Goal: Task Accomplishment & Management: Manage account settings

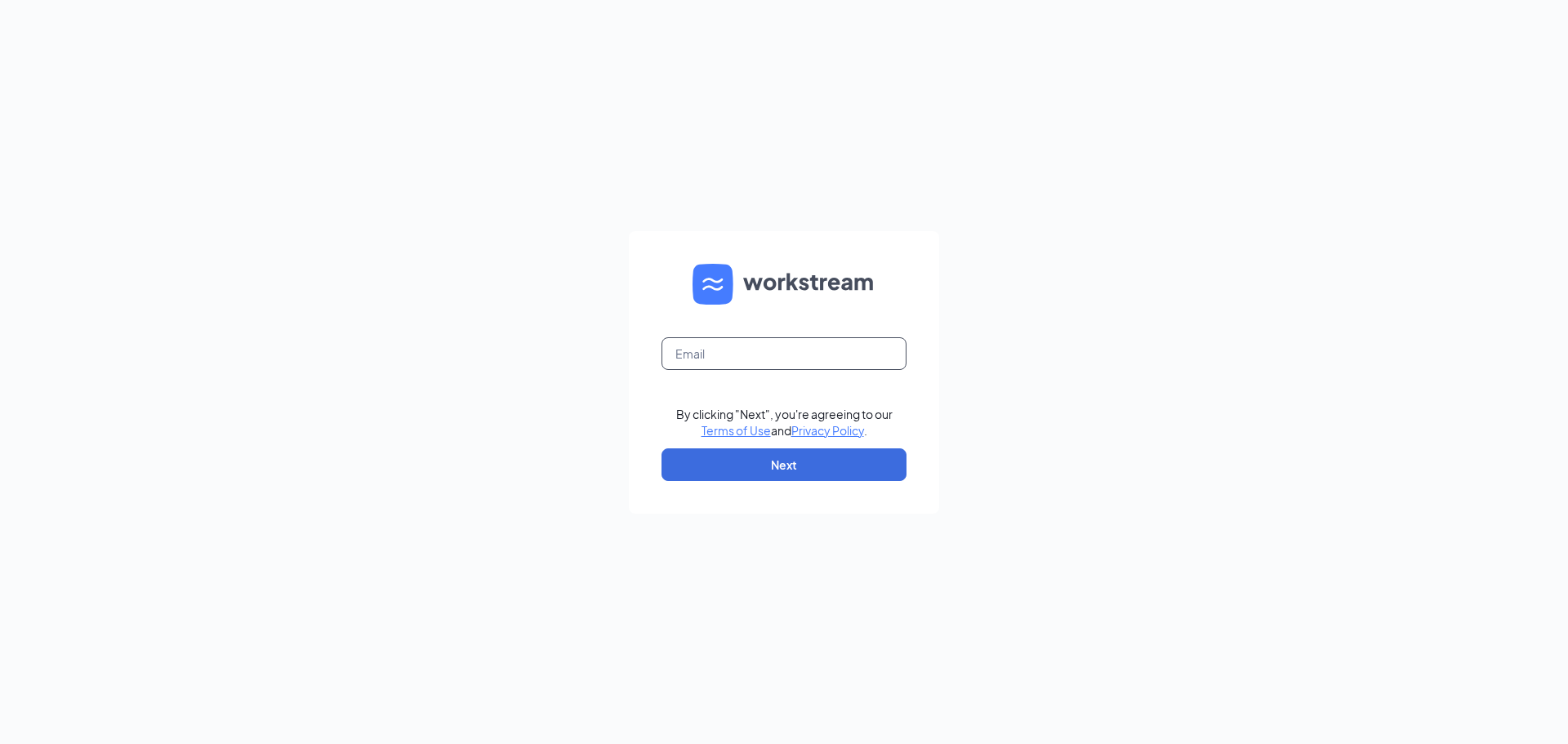
click at [814, 357] on input "text" at bounding box center [784, 354] width 245 height 33
type input "gm0059@vitaligent.com"
click at [813, 456] on button "Next" at bounding box center [784, 465] width 245 height 33
click at [808, 345] on input "text" at bounding box center [784, 354] width 245 height 33
type input "gm0059@vitaligent.com"
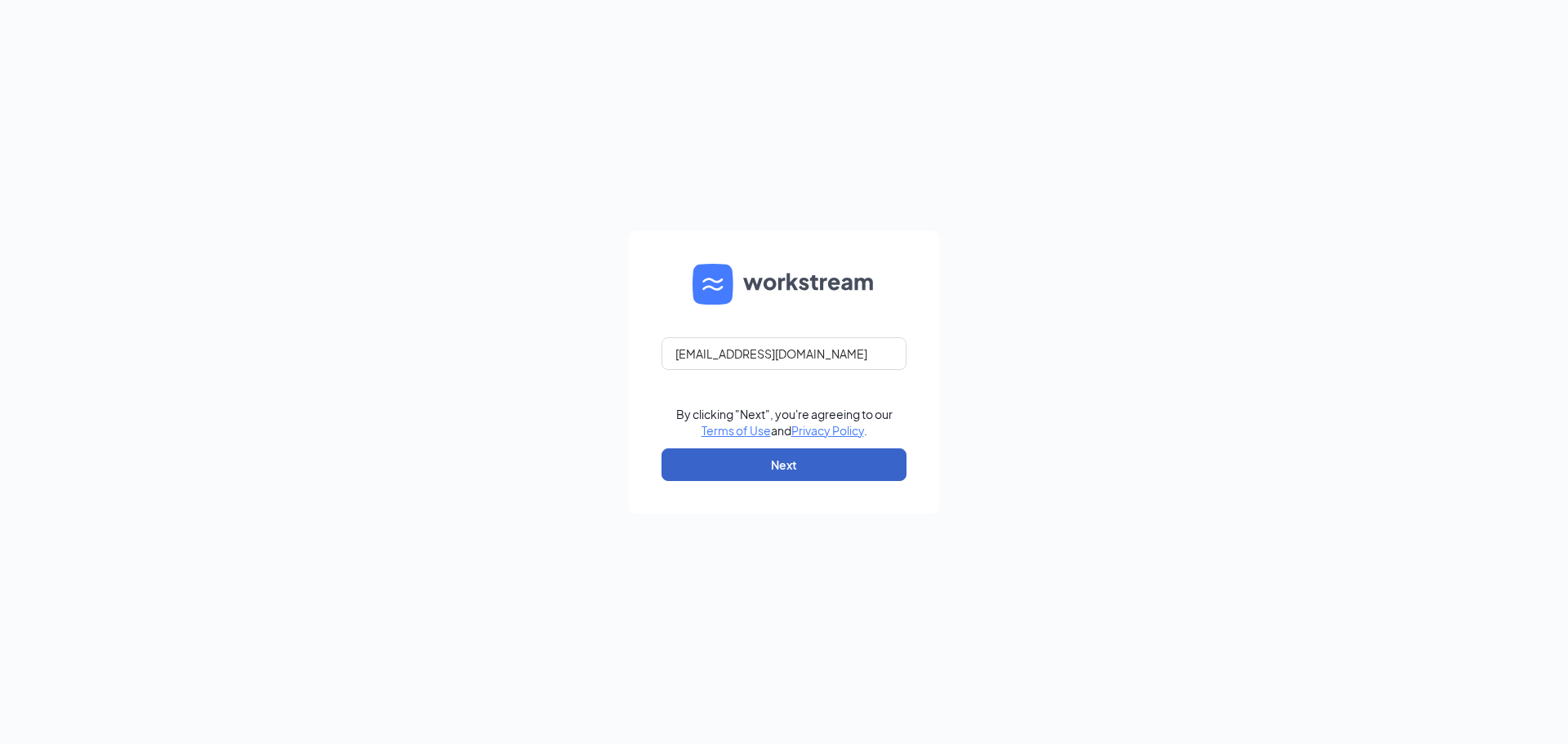
click at [814, 473] on button "Next" at bounding box center [784, 465] width 245 height 33
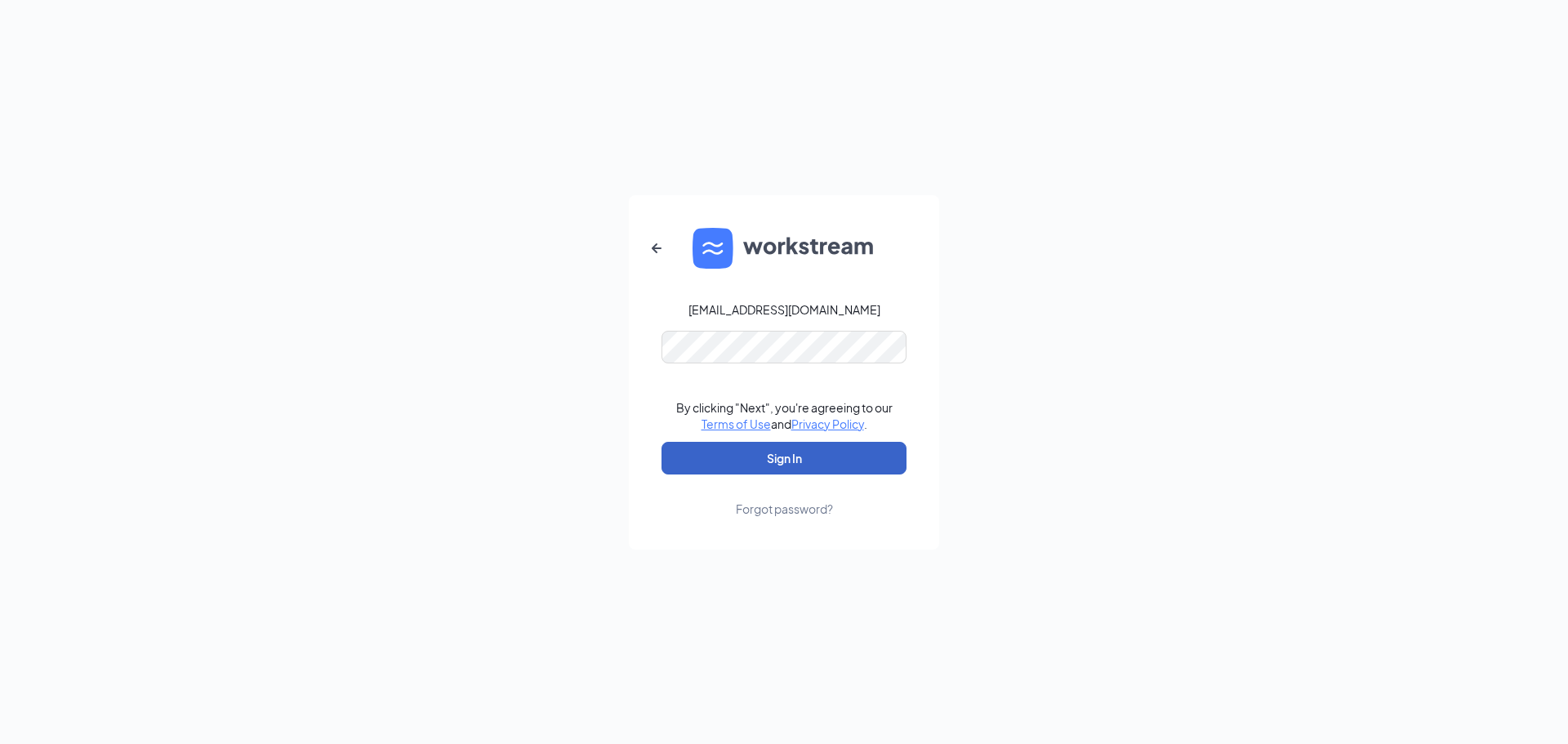
click at [839, 465] on button "Sign In" at bounding box center [784, 458] width 245 height 33
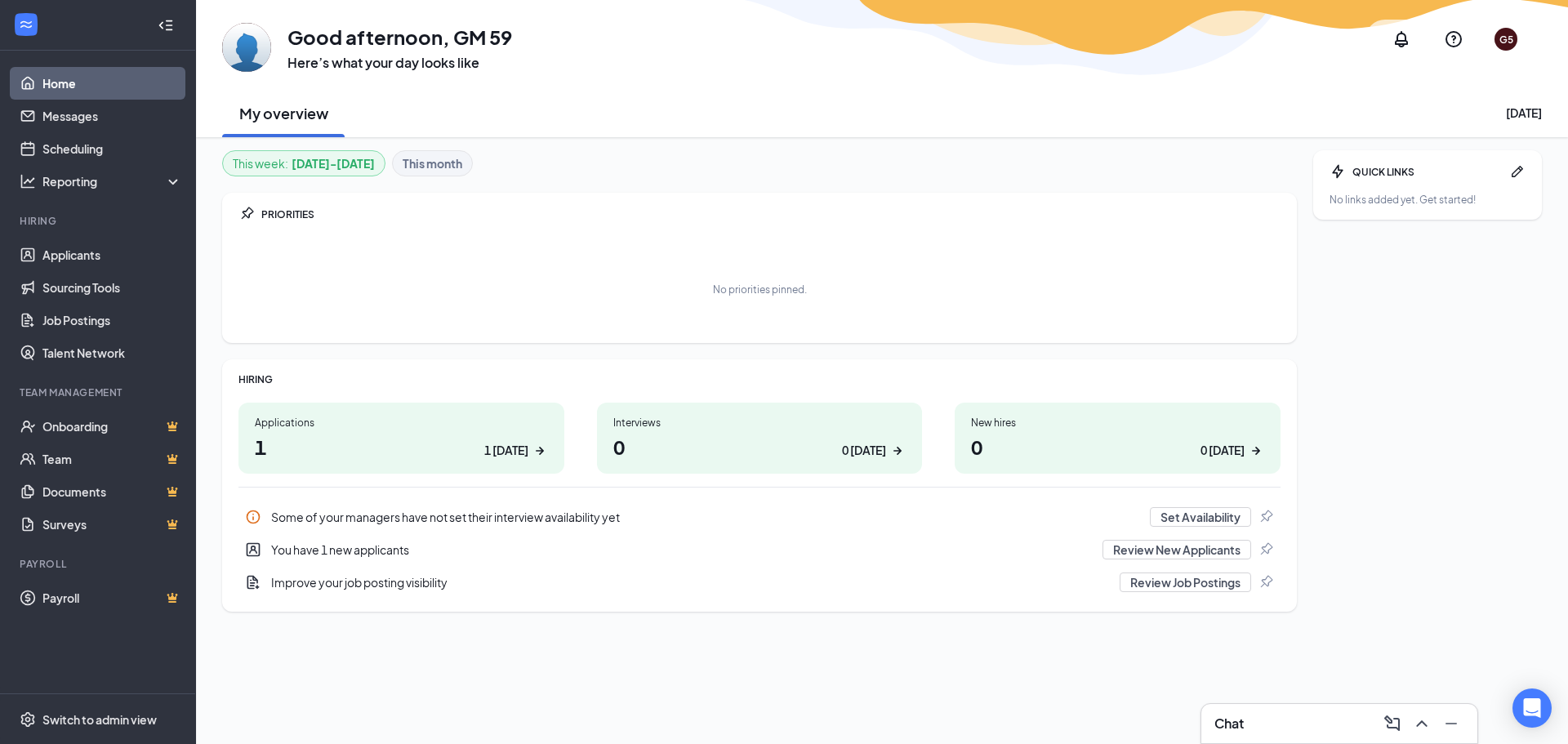
click at [529, 455] on div "1 today" at bounding box center [516, 450] width 63 height 17
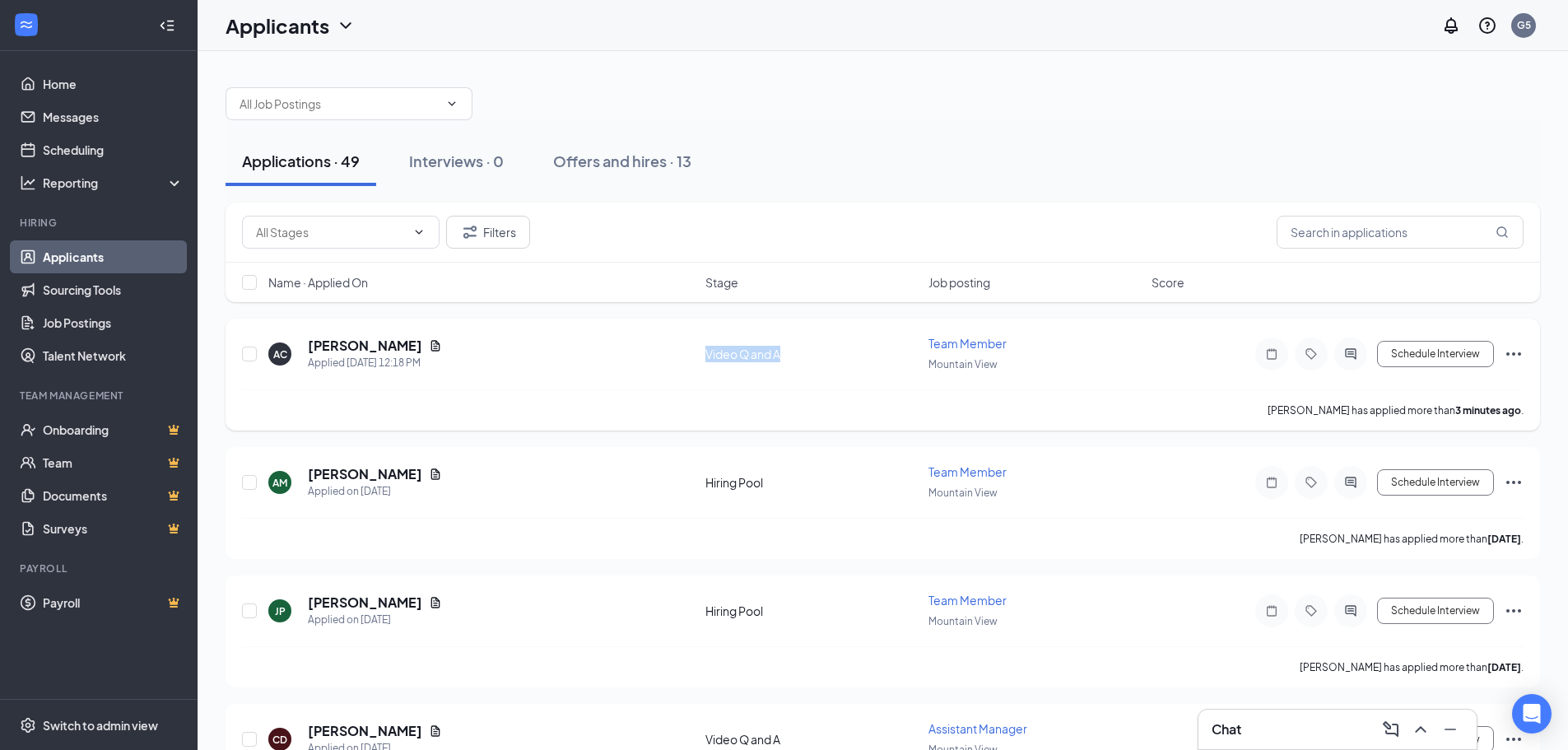
drag, startPoint x: 794, startPoint y: 352, endPoint x: 700, endPoint y: 351, distance: 94.0
click at [700, 351] on div "AC Angel Collado Applied Today 12:18 PM Video Q and A Team Member Mountain View…" at bounding box center [883, 361] width 1282 height 54
click at [666, 359] on div "AC Angel Collado Applied Today 12:18 PM" at bounding box center [482, 354] width 427 height 35
drag, startPoint x: 700, startPoint y: 355, endPoint x: 793, endPoint y: 354, distance: 93.0
click at [793, 354] on div "AC Angel Collado Applied Today 12:18 PM Video Q and A Team Member Mountain View…" at bounding box center [883, 361] width 1282 height 54
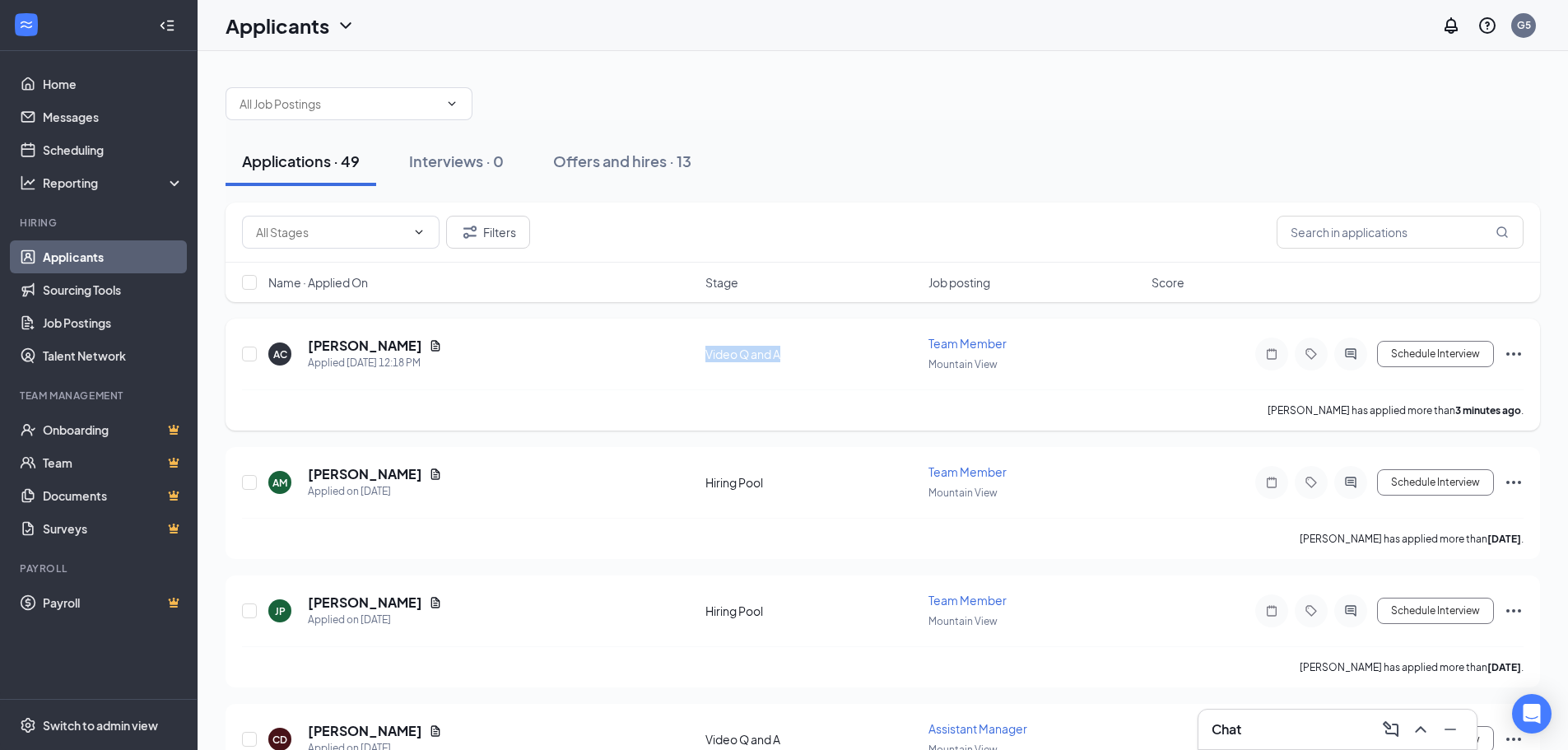
click at [834, 361] on div "Video Q and A" at bounding box center [812, 354] width 213 height 16
click at [795, 351] on div "Video Q and A" at bounding box center [812, 354] width 213 height 16
drag, startPoint x: 795, startPoint y: 351, endPoint x: 709, endPoint y: 351, distance: 86.0
click at [709, 351] on div "Video Q and A" at bounding box center [812, 354] width 213 height 16
click at [684, 372] on div "AC Angel Collado Applied Today 12:18 PM Video Q and A Team Member Mountain View…" at bounding box center [883, 361] width 1282 height 54
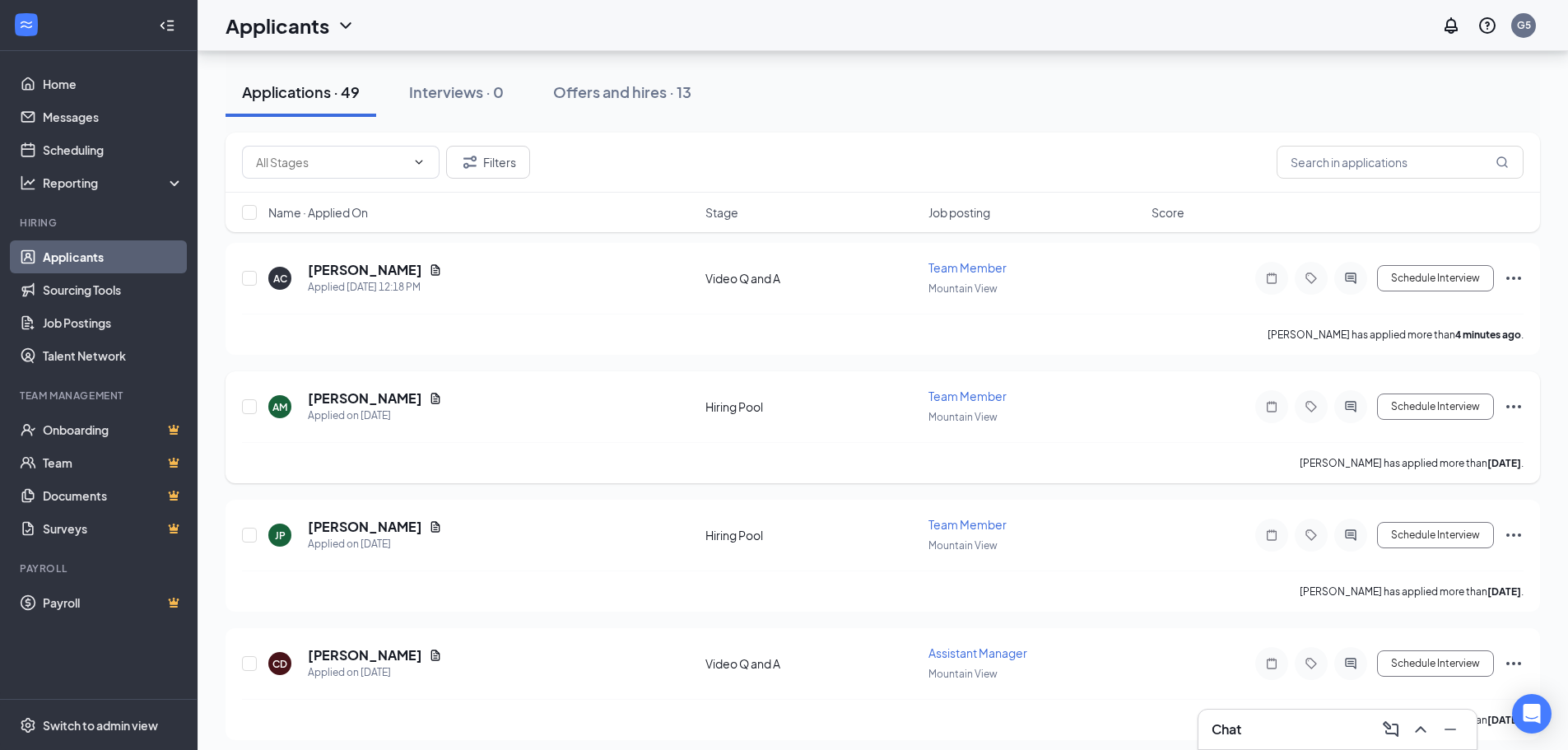
scroll to position [247, 0]
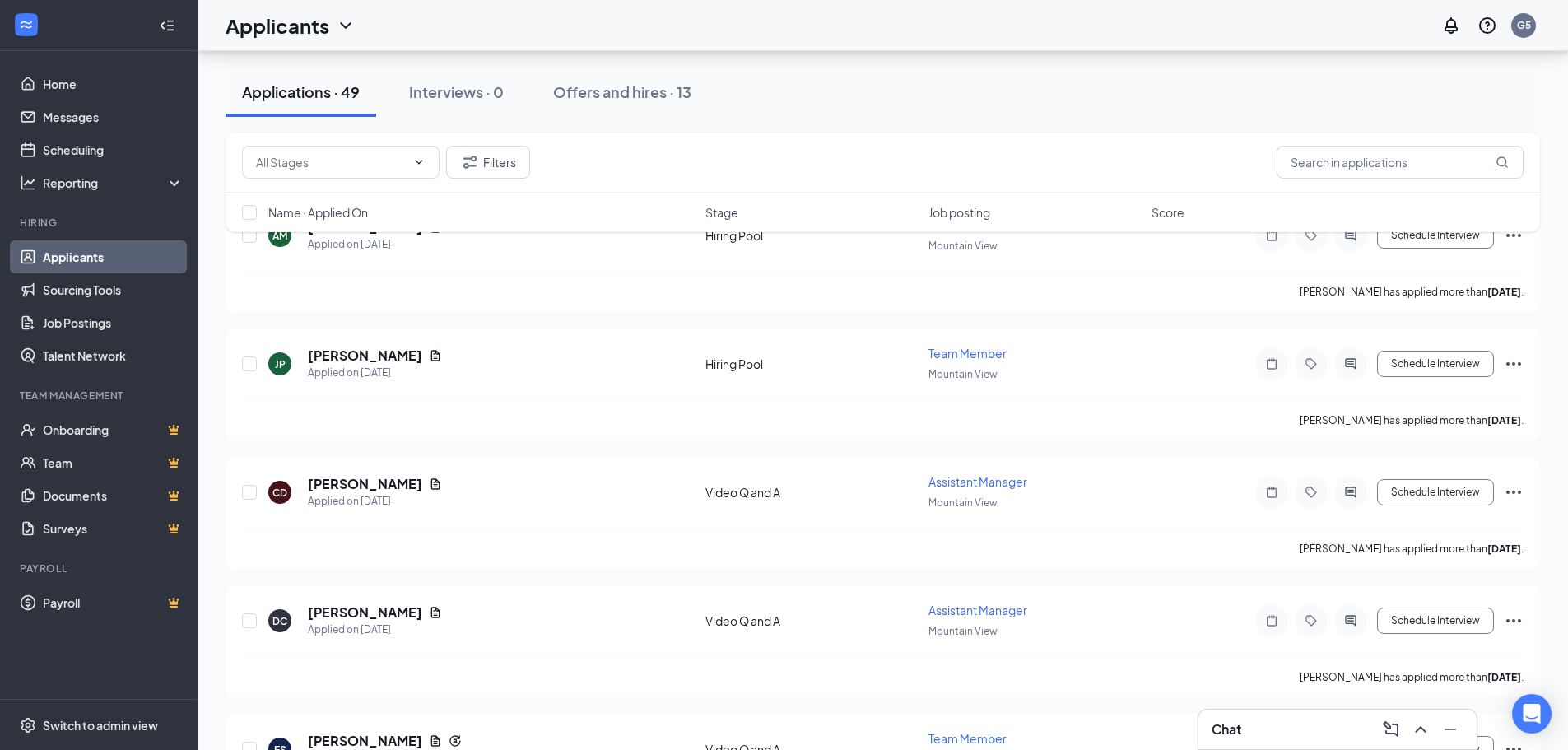
click at [346, 26] on icon "ChevronDown" at bounding box center [346, 26] width 20 height 20
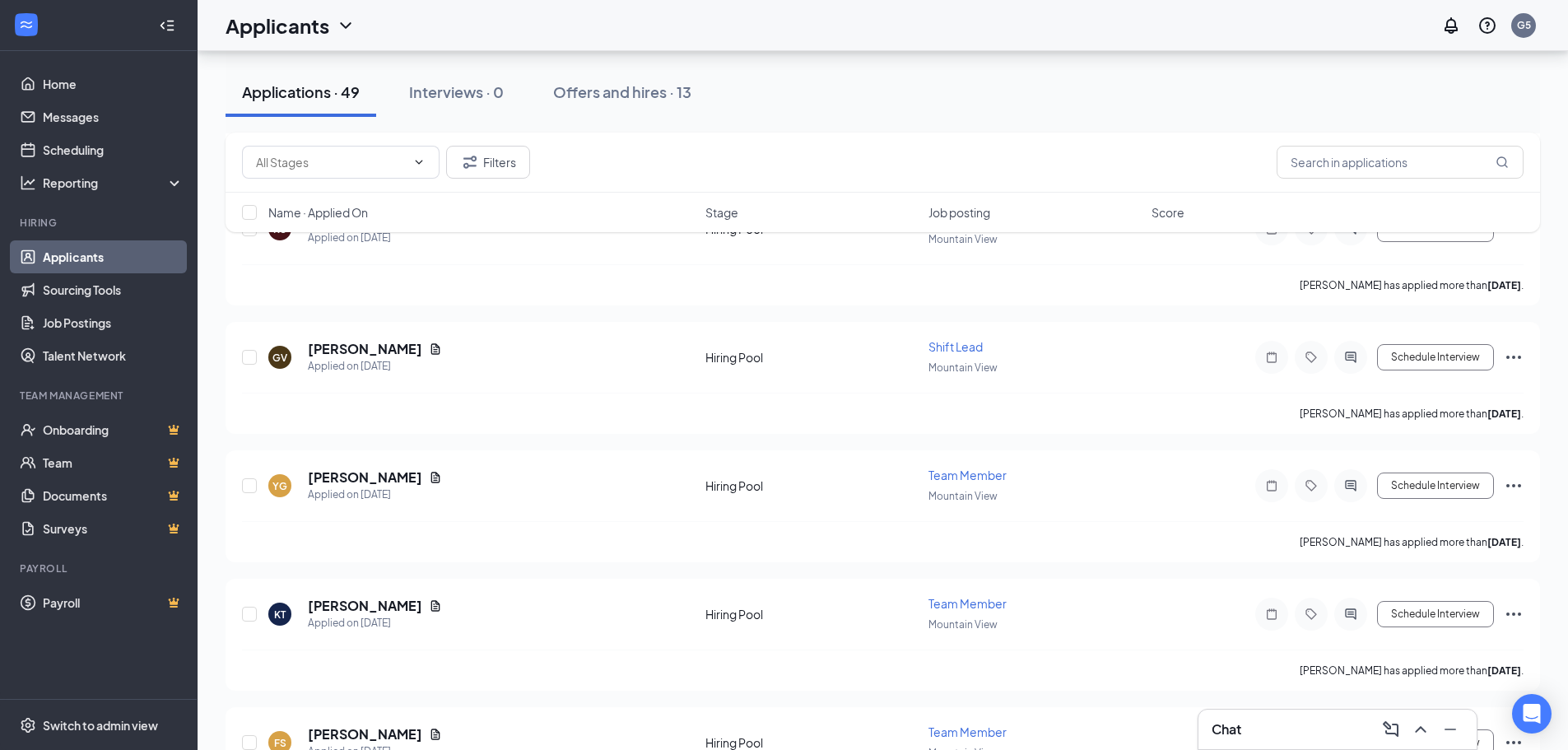
scroll to position [1318, 0]
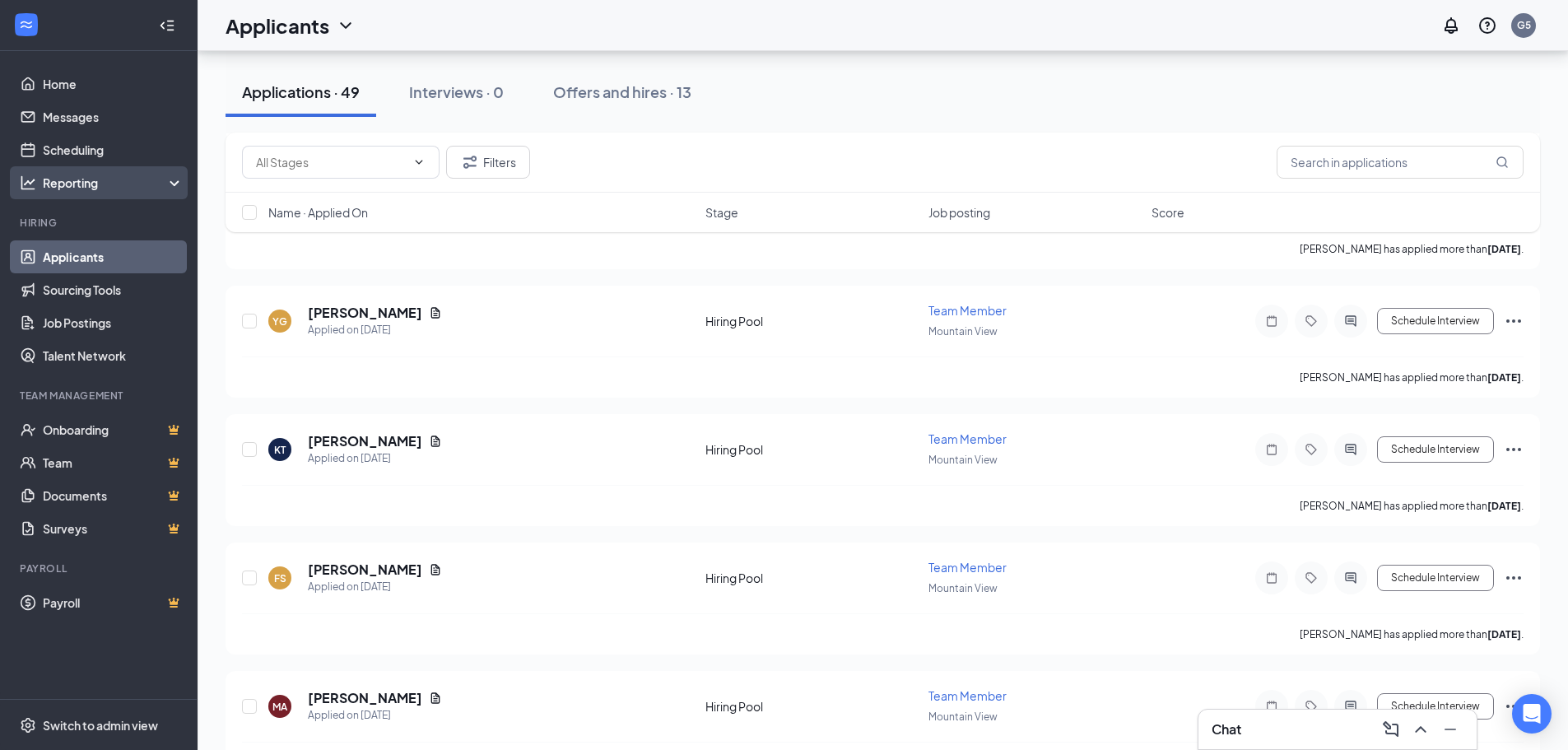
click at [174, 181] on div "Reporting" at bounding box center [113, 183] width 142 height 16
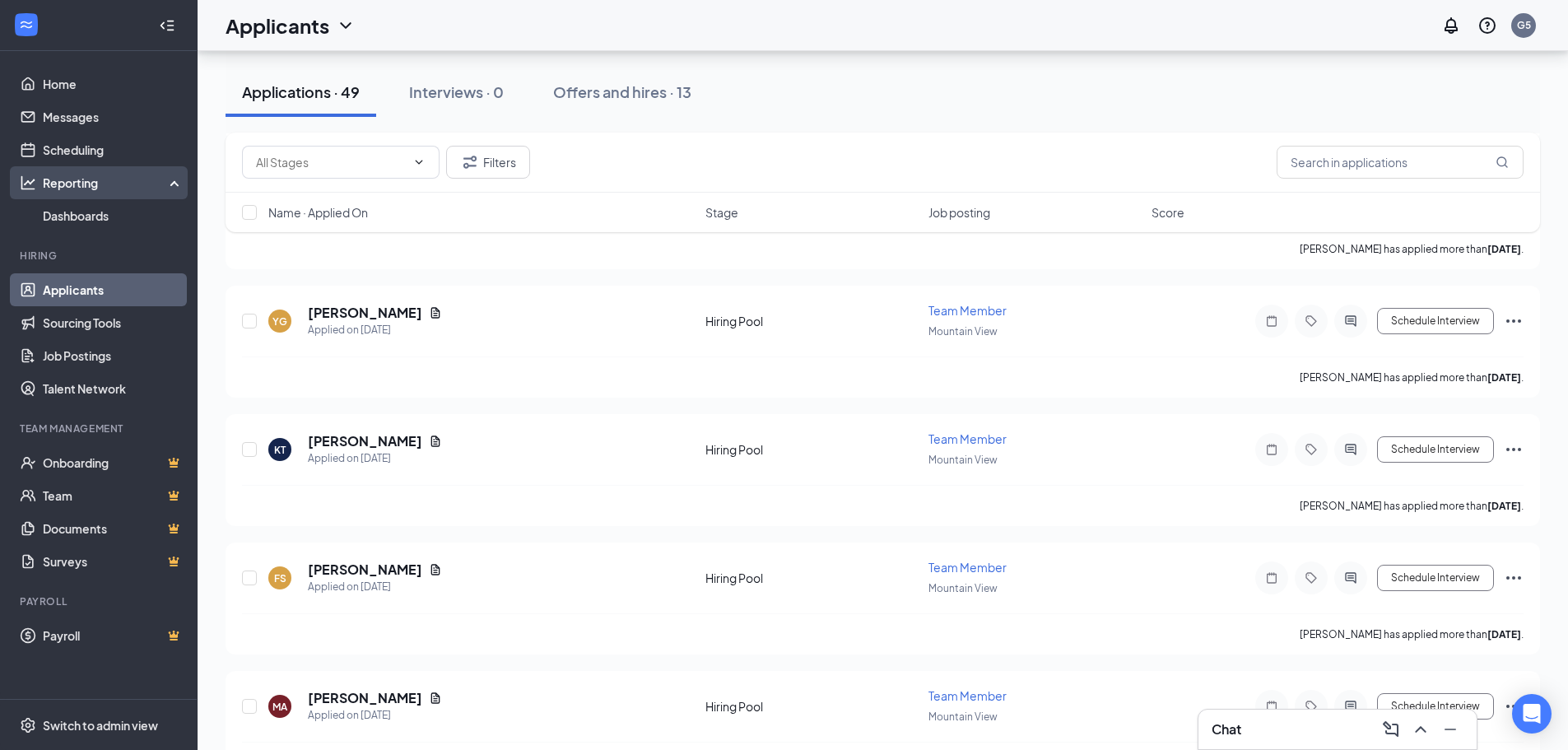
click at [175, 181] on icon at bounding box center [177, 181] width 13 height 0
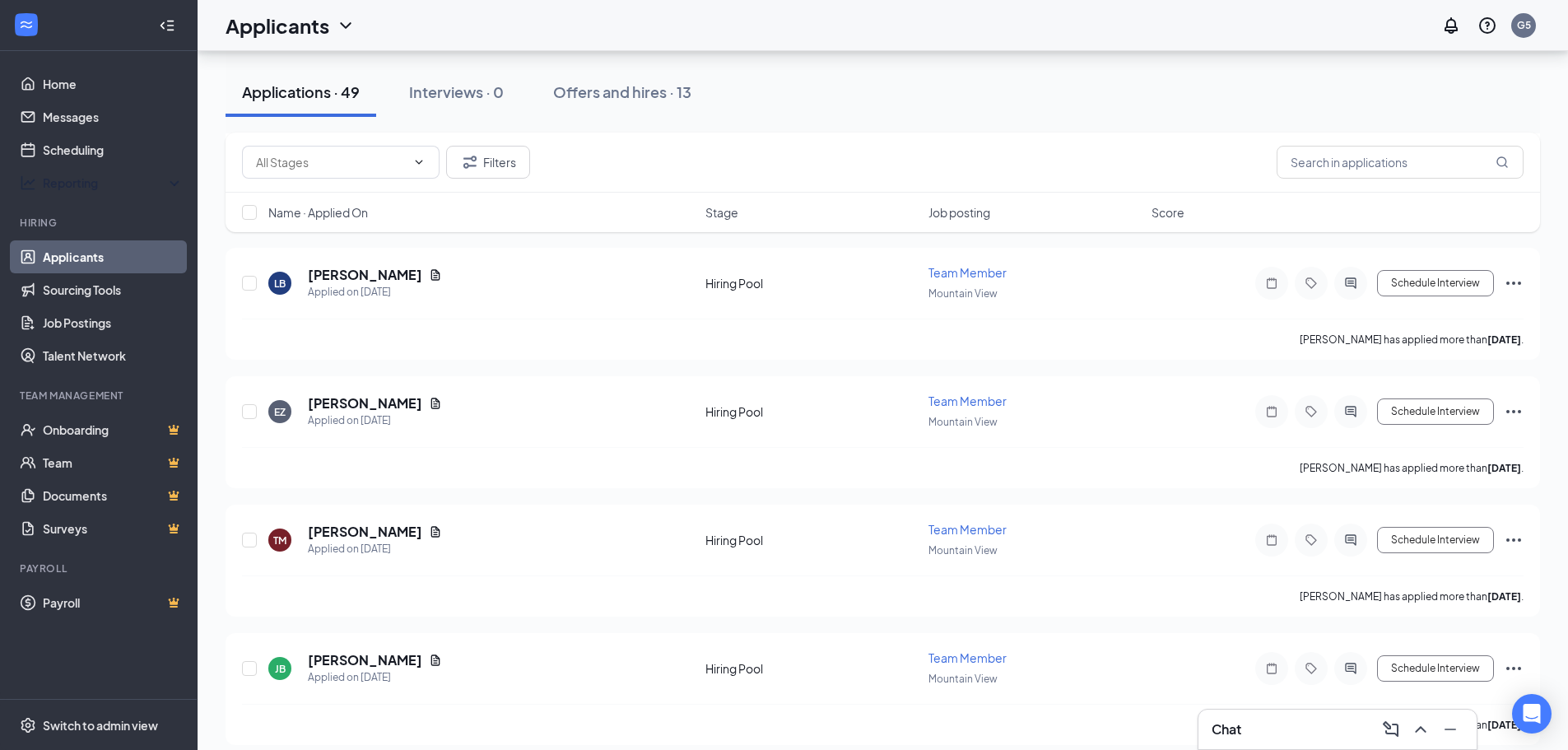
scroll to position [2132, 0]
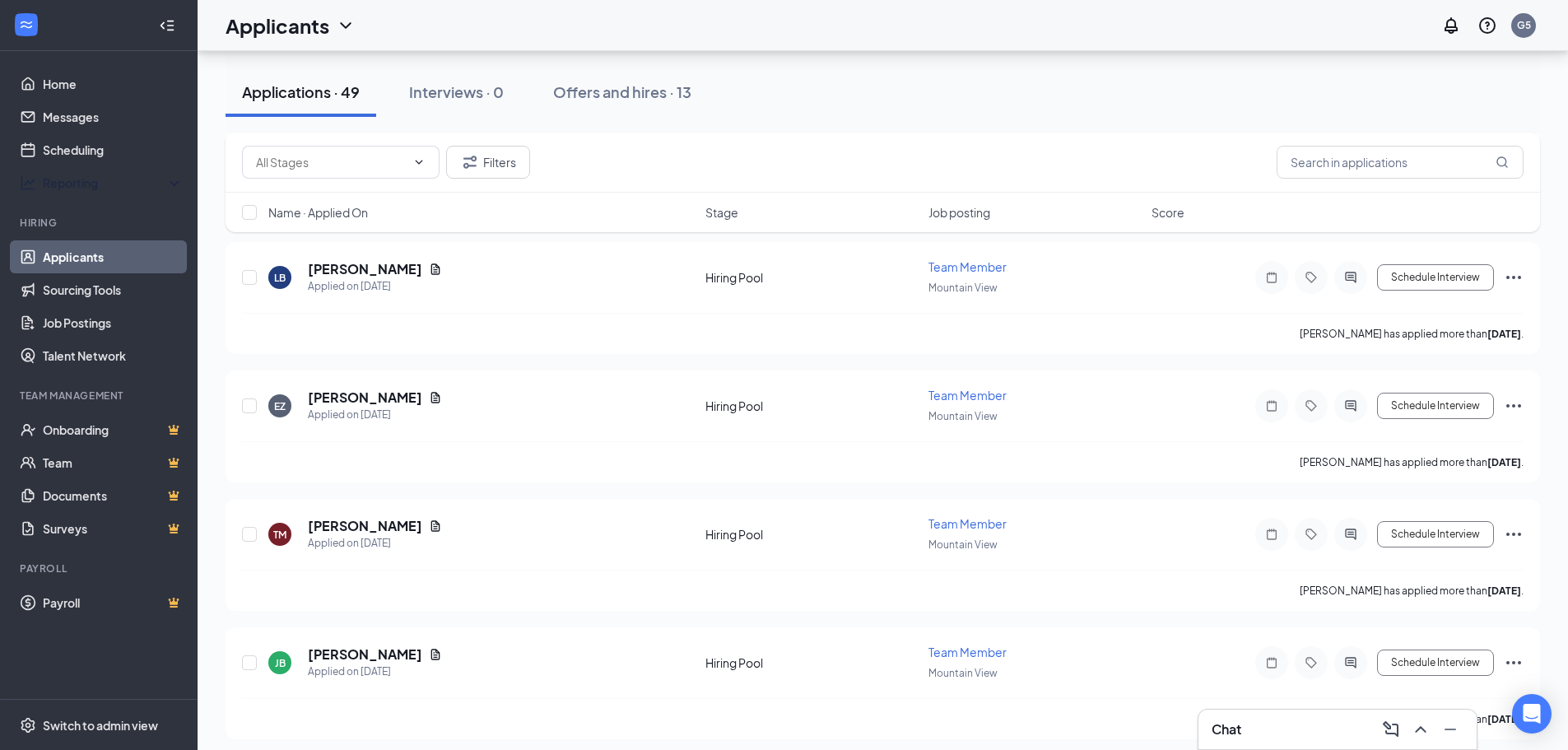
click at [1563, 316] on div "Applications · 49 Interviews · 0 Offers and hires · 13 Filters Name · Applied O…" at bounding box center [882, 624] width 1371 height 5410
click at [1563, 310] on div "Applications · 49 Interviews · 0 Offers and hires · 13 Filters Name · Applied O…" at bounding box center [882, 624] width 1371 height 5410
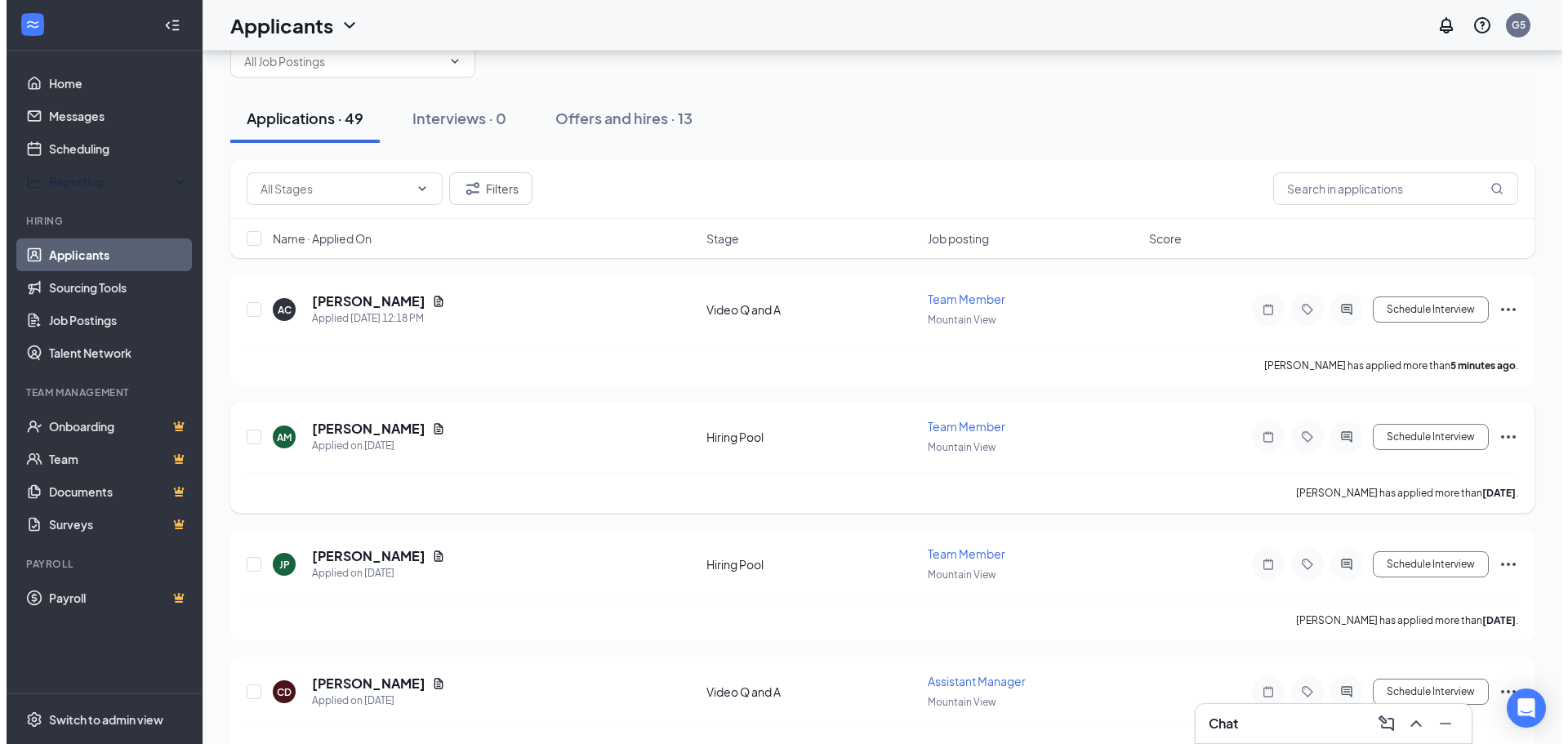
scroll to position [0, 0]
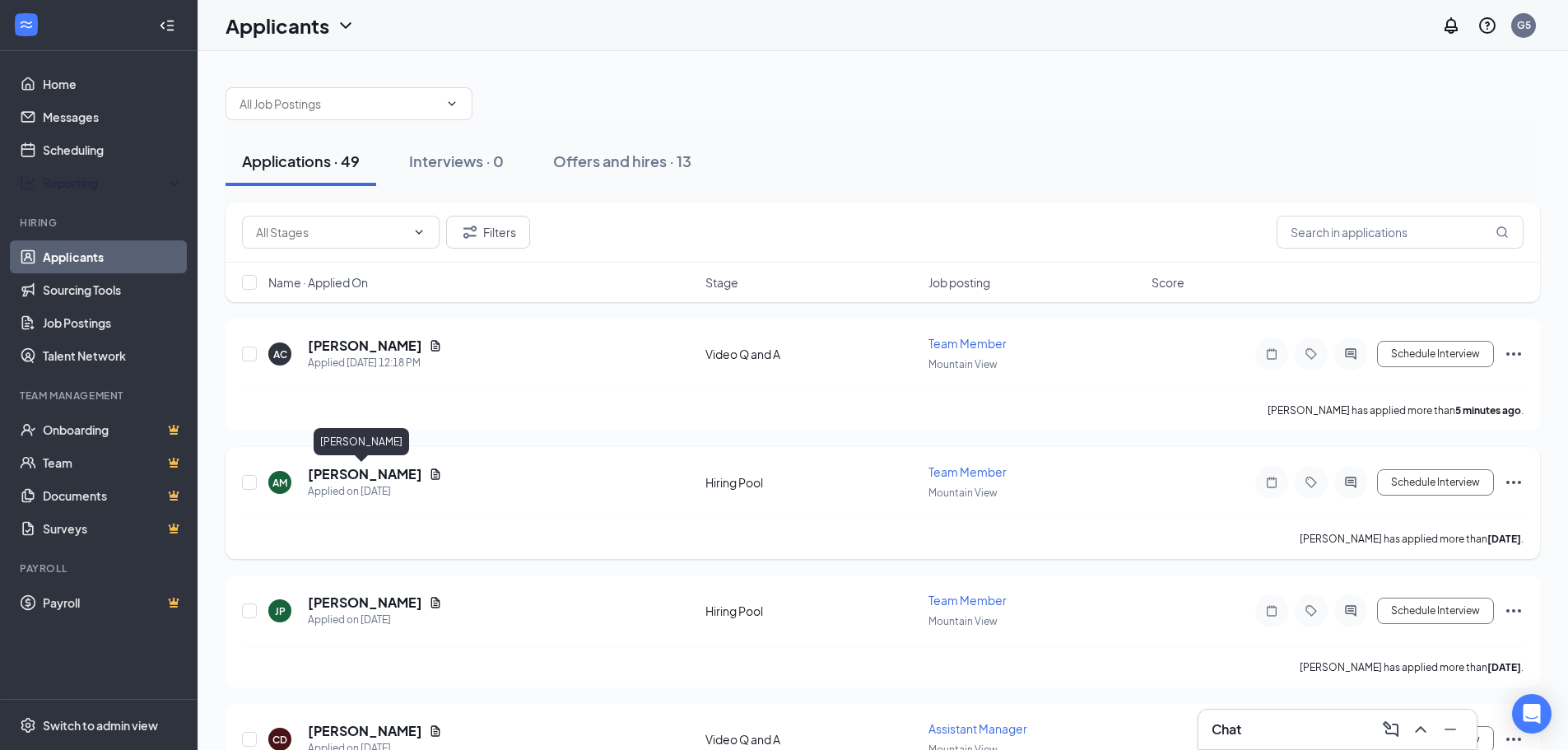
click at [343, 477] on h5 "[PERSON_NAME]" at bounding box center [365, 475] width 114 height 18
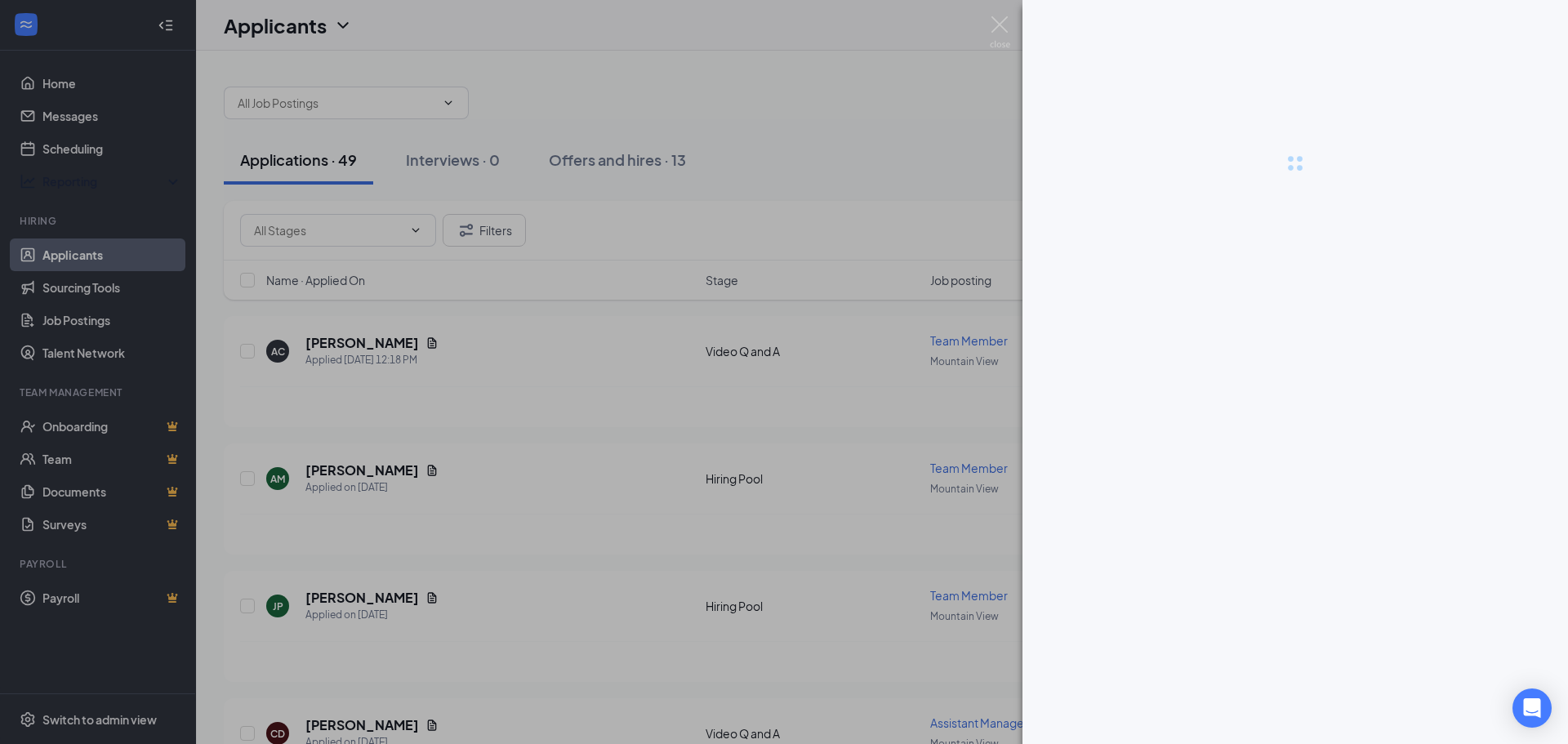
click at [406, 468] on div at bounding box center [784, 372] width 1568 height 744
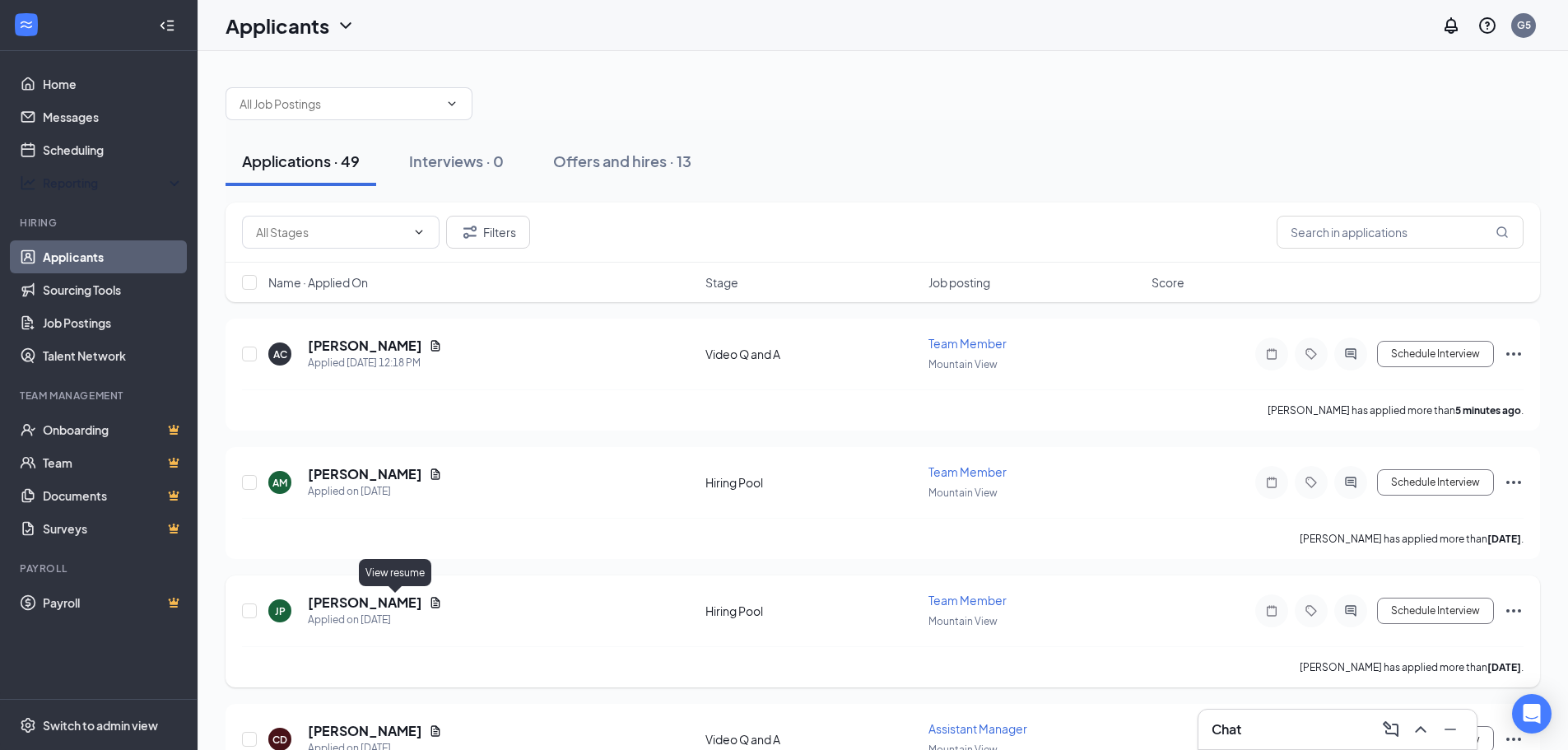
click at [432, 602] on icon "Document" at bounding box center [436, 603] width 9 height 11
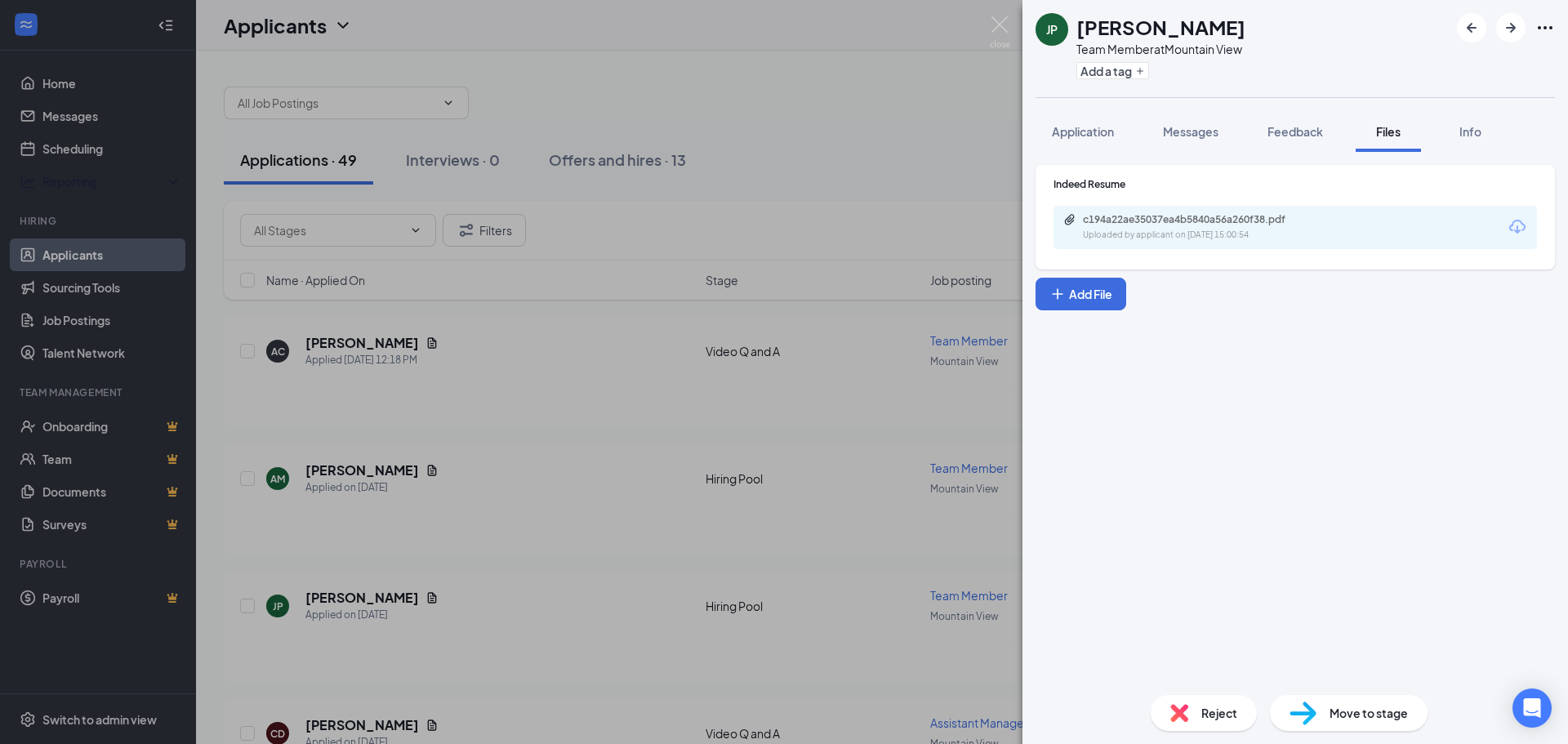
click at [1195, 220] on div "c194a22ae35037ea4b5840a56a260f38.pdf" at bounding box center [1197, 220] width 229 height 13
click at [1086, 119] on button "Application" at bounding box center [1083, 131] width 94 height 41
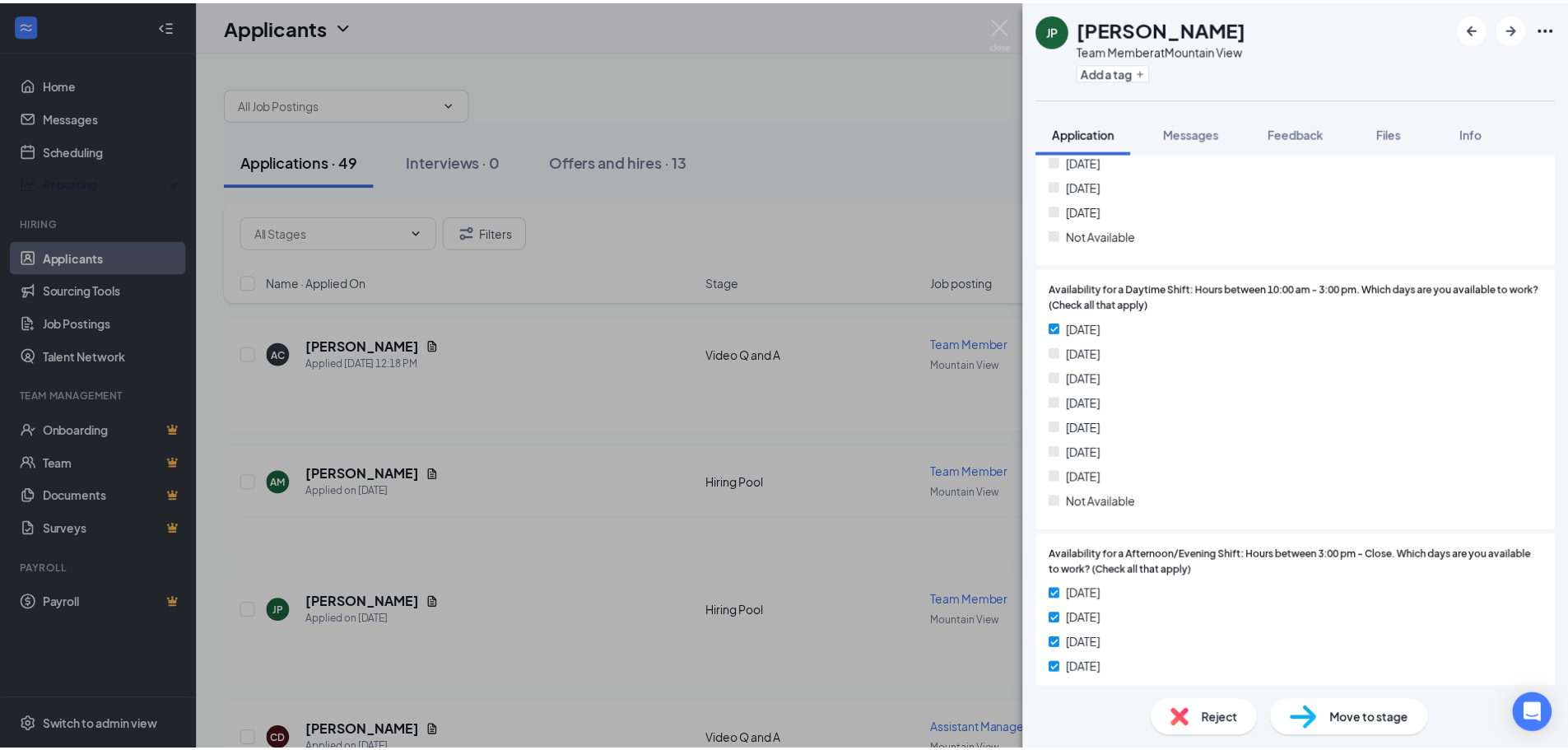
scroll to position [1591, 0]
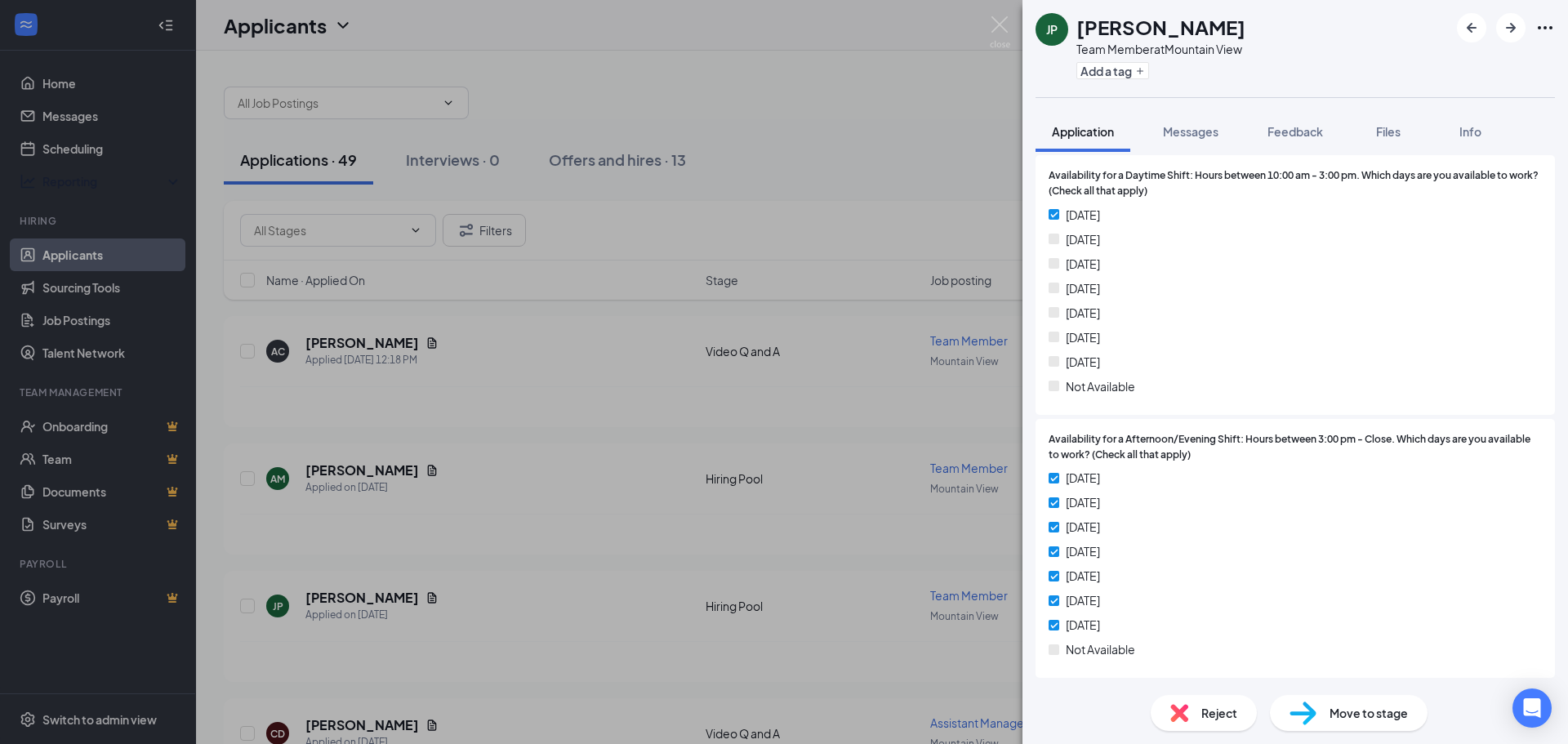
drag, startPoint x: 1010, startPoint y: 11, endPoint x: 1004, endPoint y: 20, distance: 10.8
click at [1011, 11] on div "JP Justin Pham Team Member at Mountain View Add a tag Application Messages Feed…" at bounding box center [784, 372] width 1568 height 744
click at [1005, 19] on div "Applicants G5" at bounding box center [881, 25] width 1372 height 51
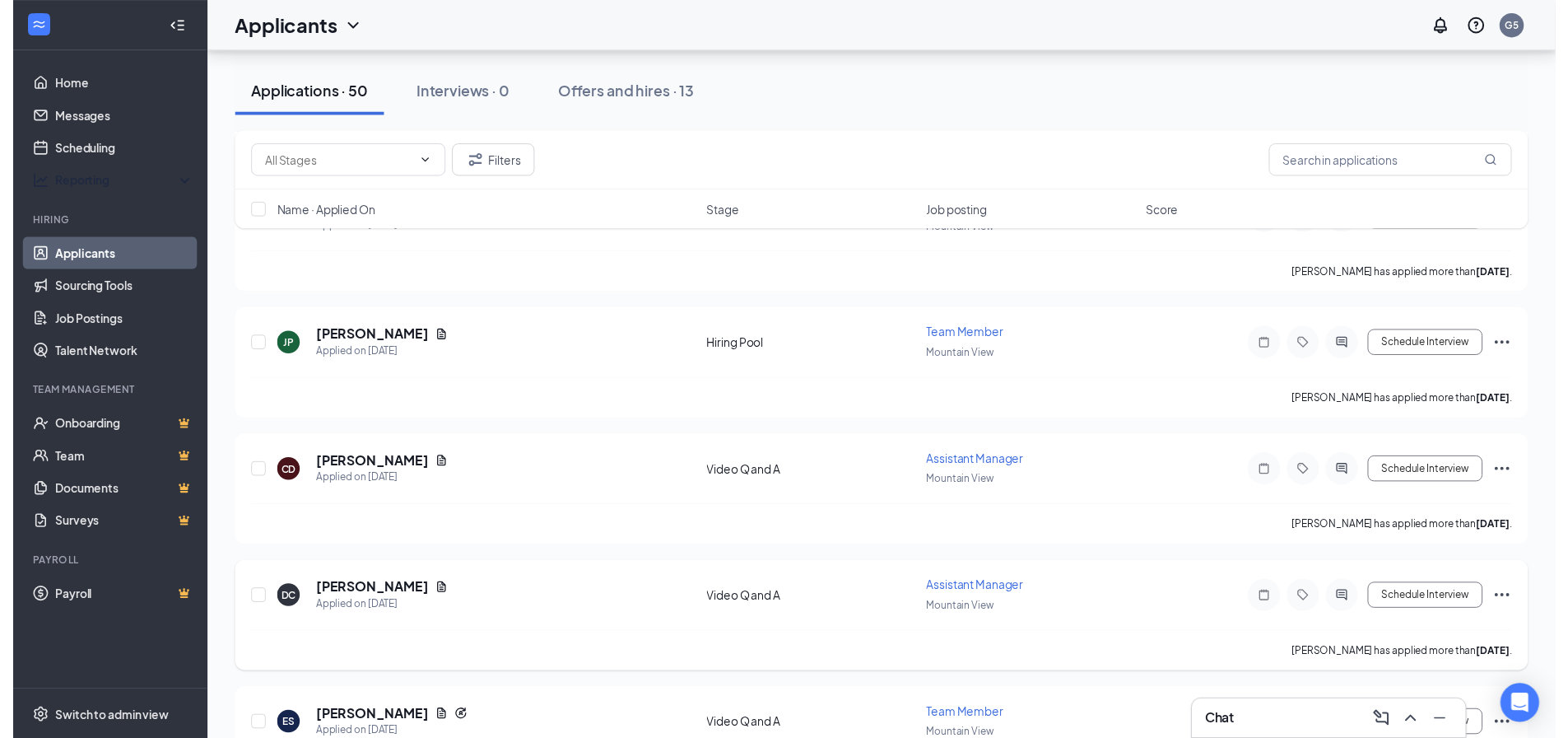
scroll to position [412, 0]
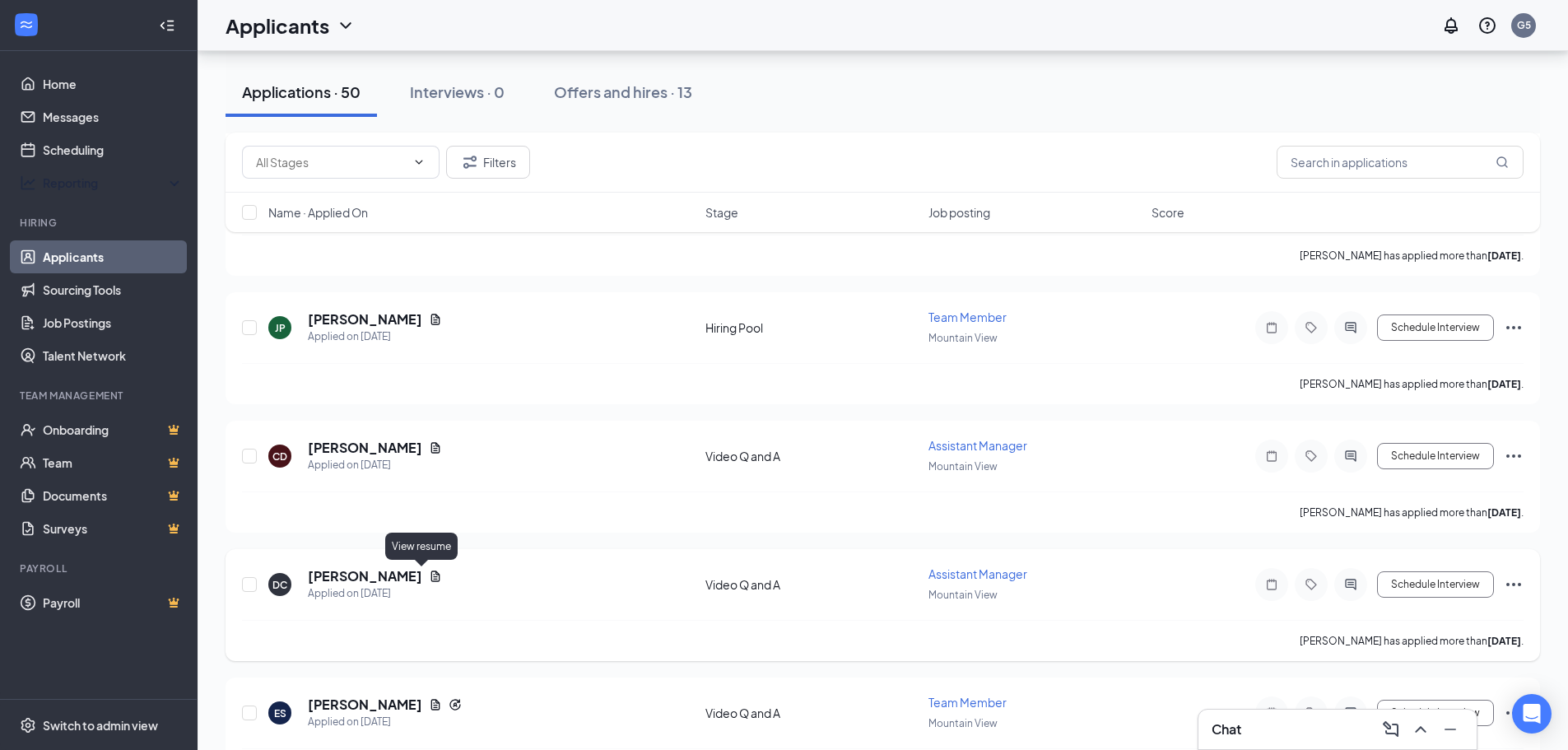
click at [429, 576] on icon "Document" at bounding box center [435, 576] width 13 height 13
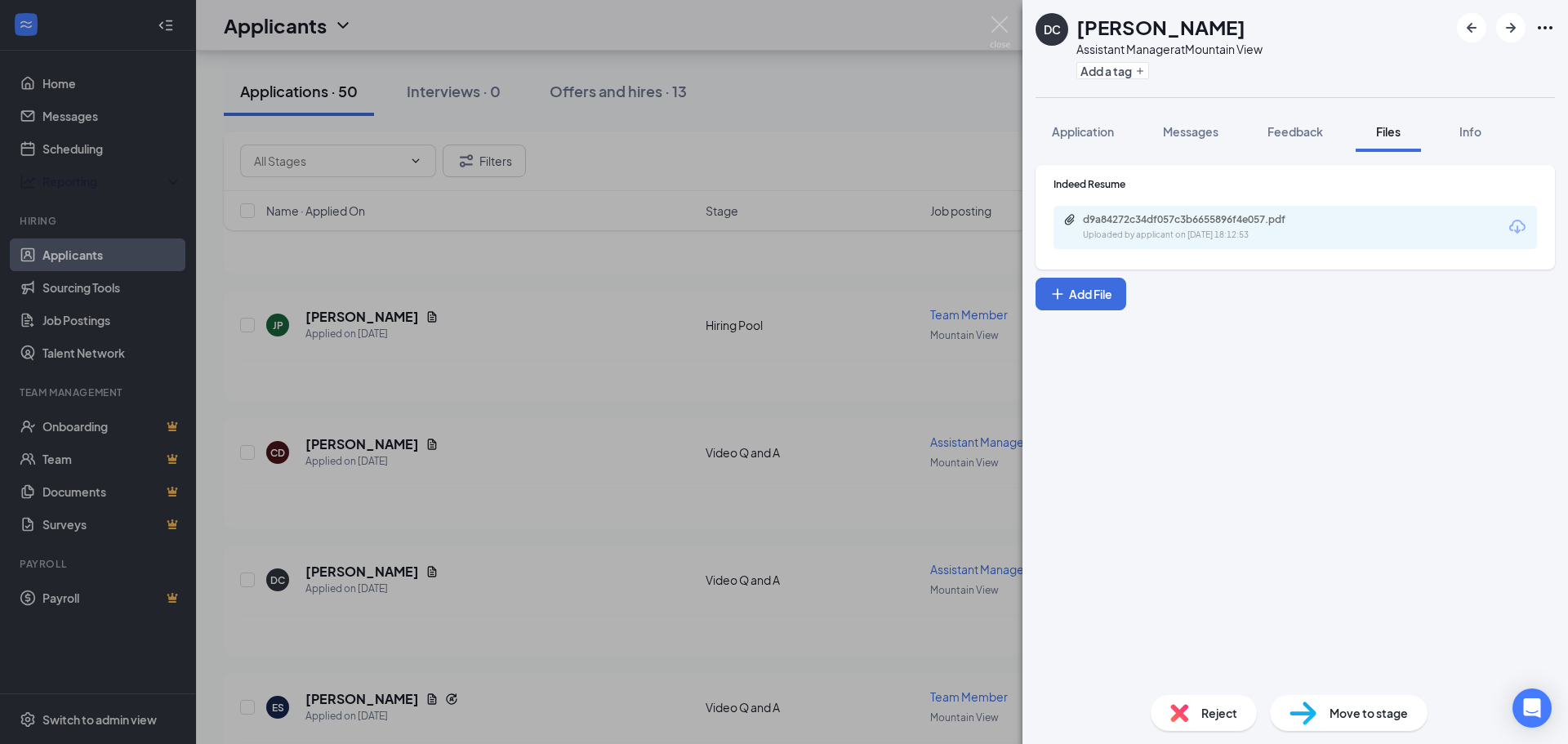
click at [1179, 238] on div "Uploaded by applicant on Sep 11, 2025 at 18:12:53" at bounding box center [1205, 235] width 245 height 13
click at [522, 426] on div "DC DARIEN CHUNG Assistant Manager at Mountain View Add a tag Application Messag…" at bounding box center [784, 372] width 1568 height 744
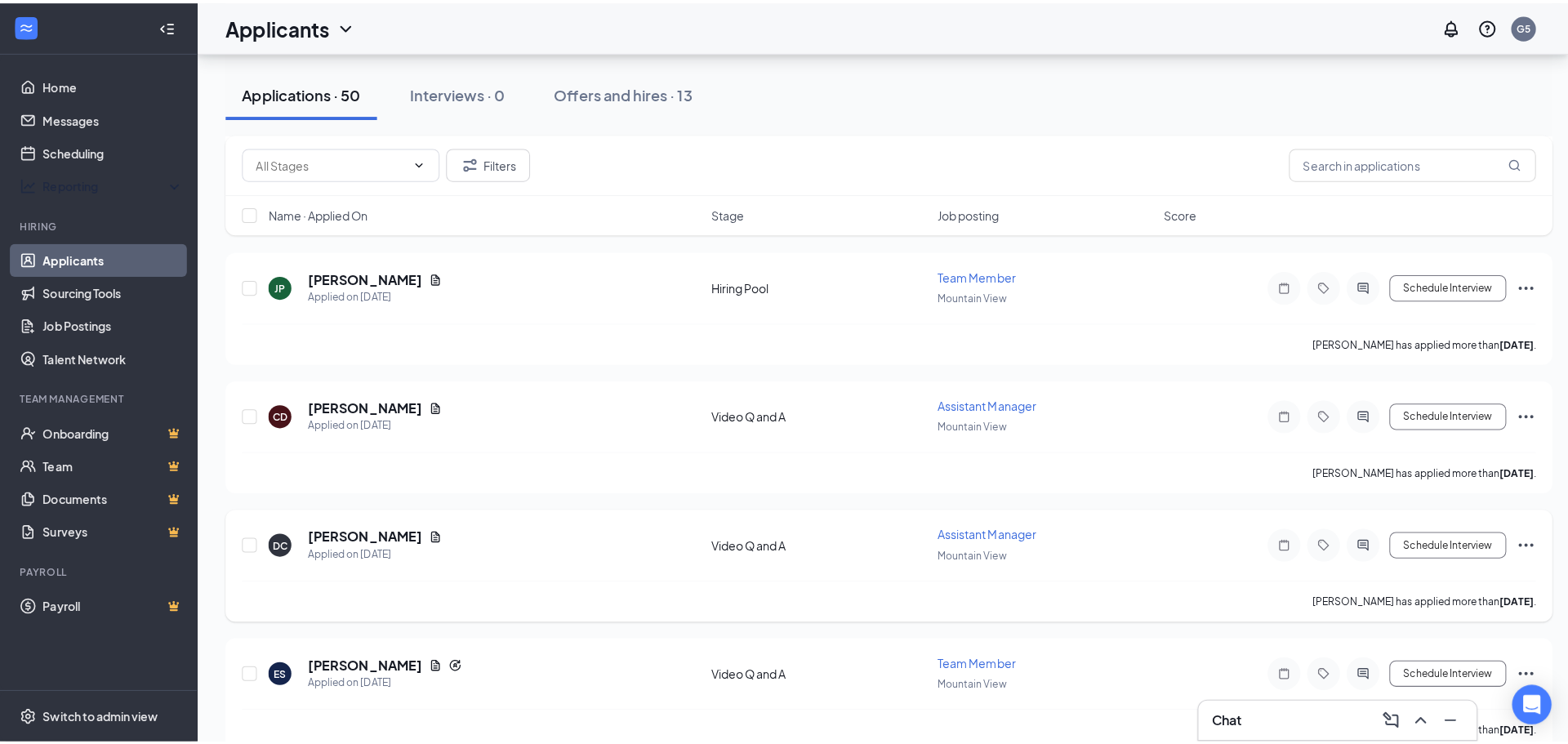
scroll to position [490, 0]
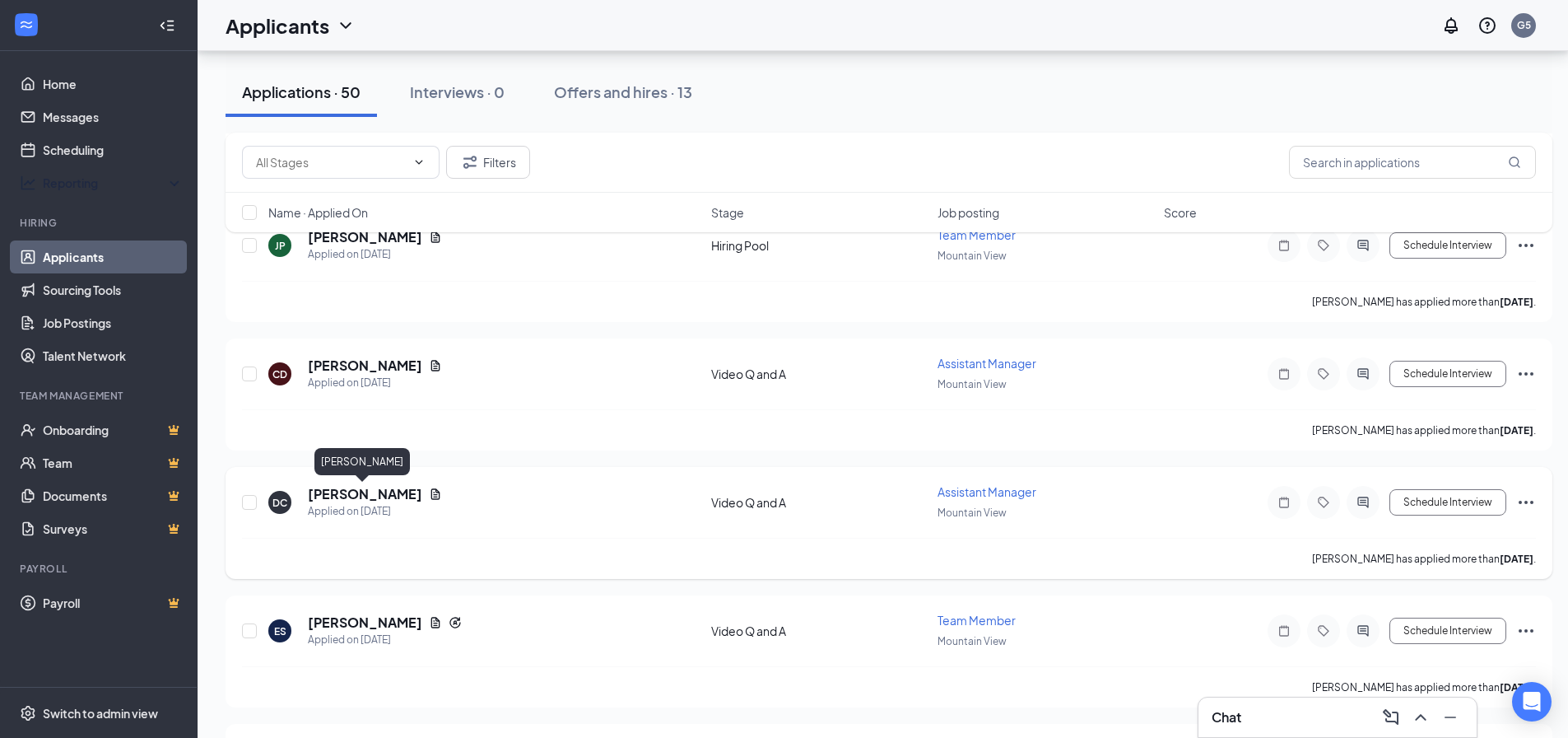
click at [375, 495] on h5 "[PERSON_NAME]" at bounding box center [365, 494] width 114 height 18
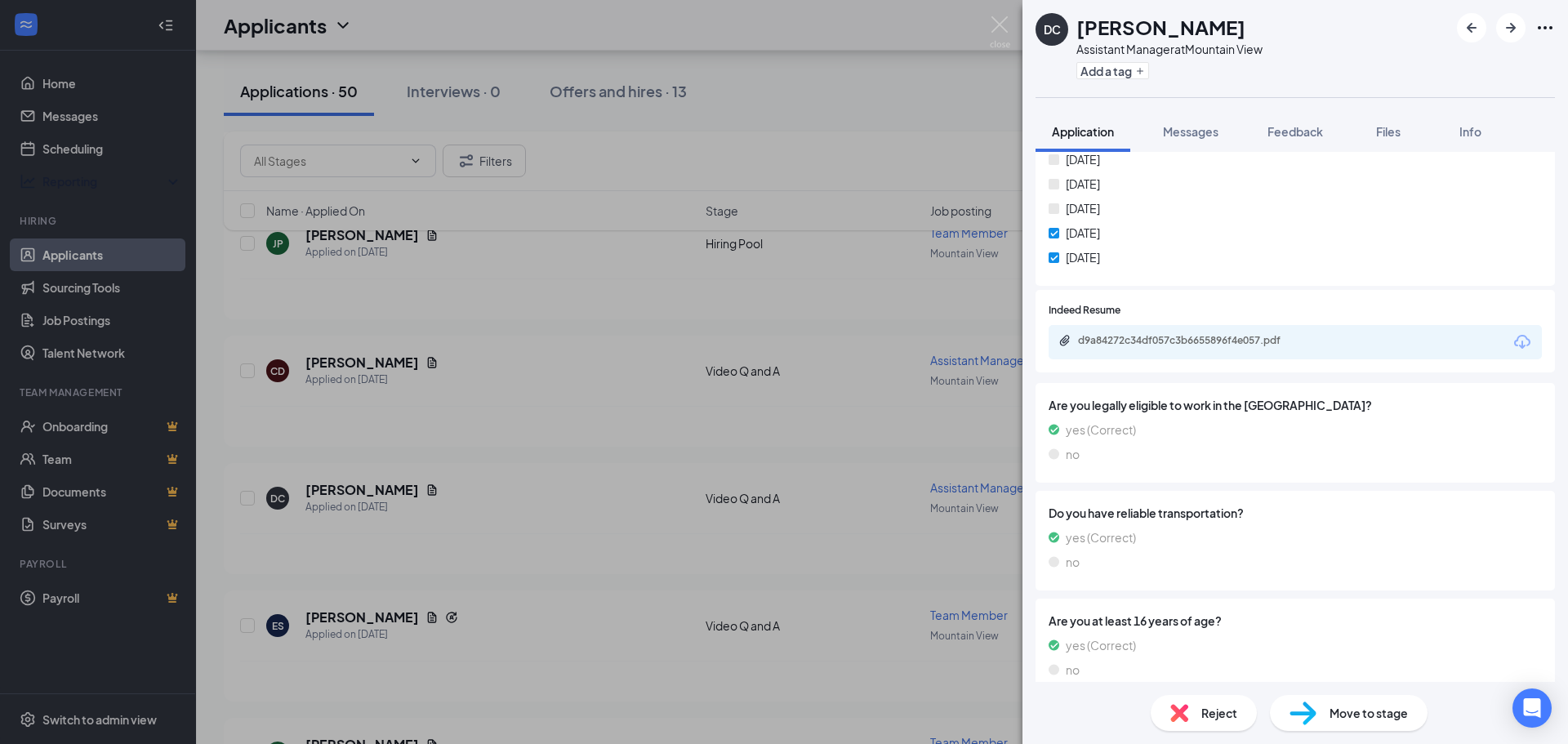
scroll to position [343, 0]
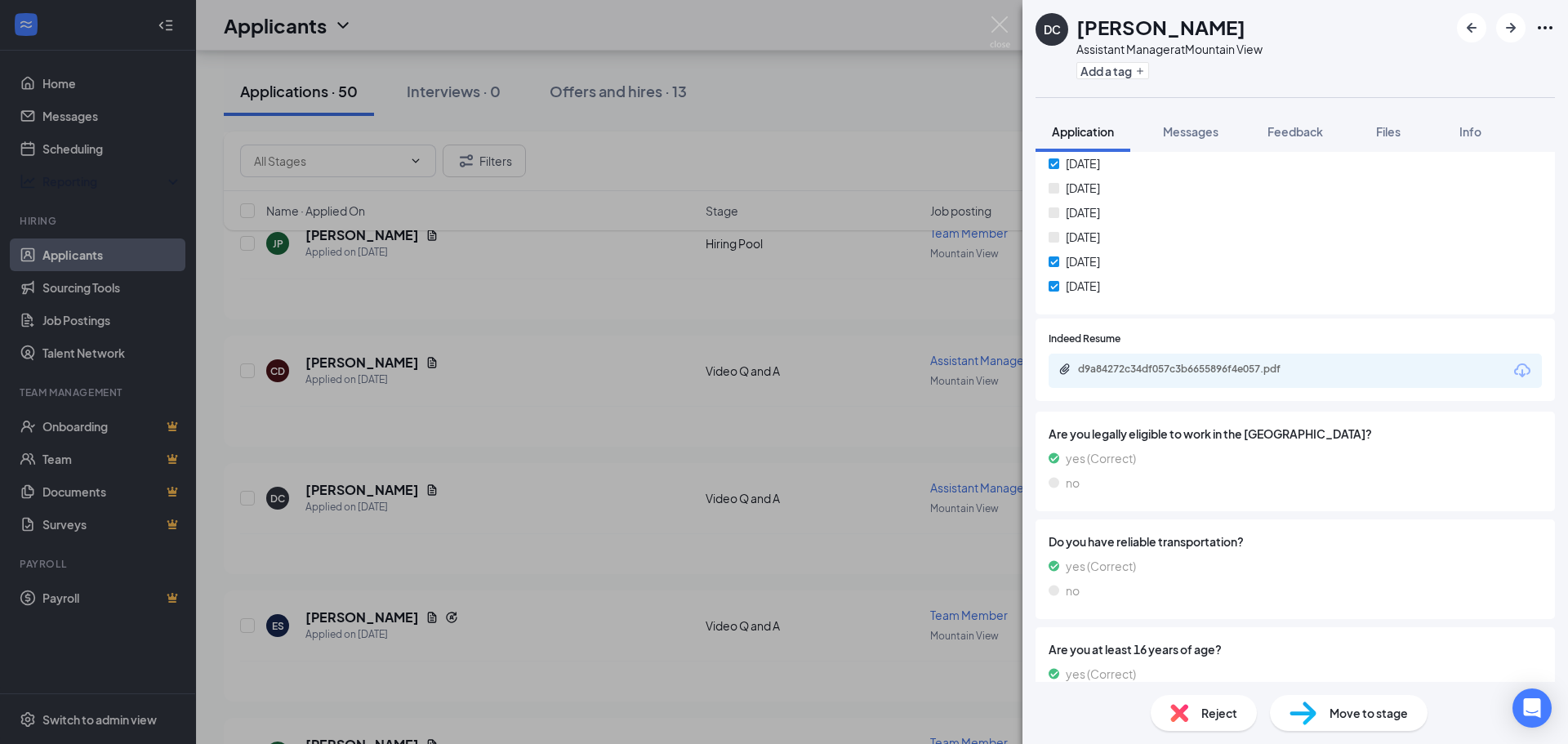
click at [634, 454] on div "DC DARIEN CHUNG Assistant Manager at Mountain View Add a tag Application Messag…" at bounding box center [784, 372] width 1568 height 744
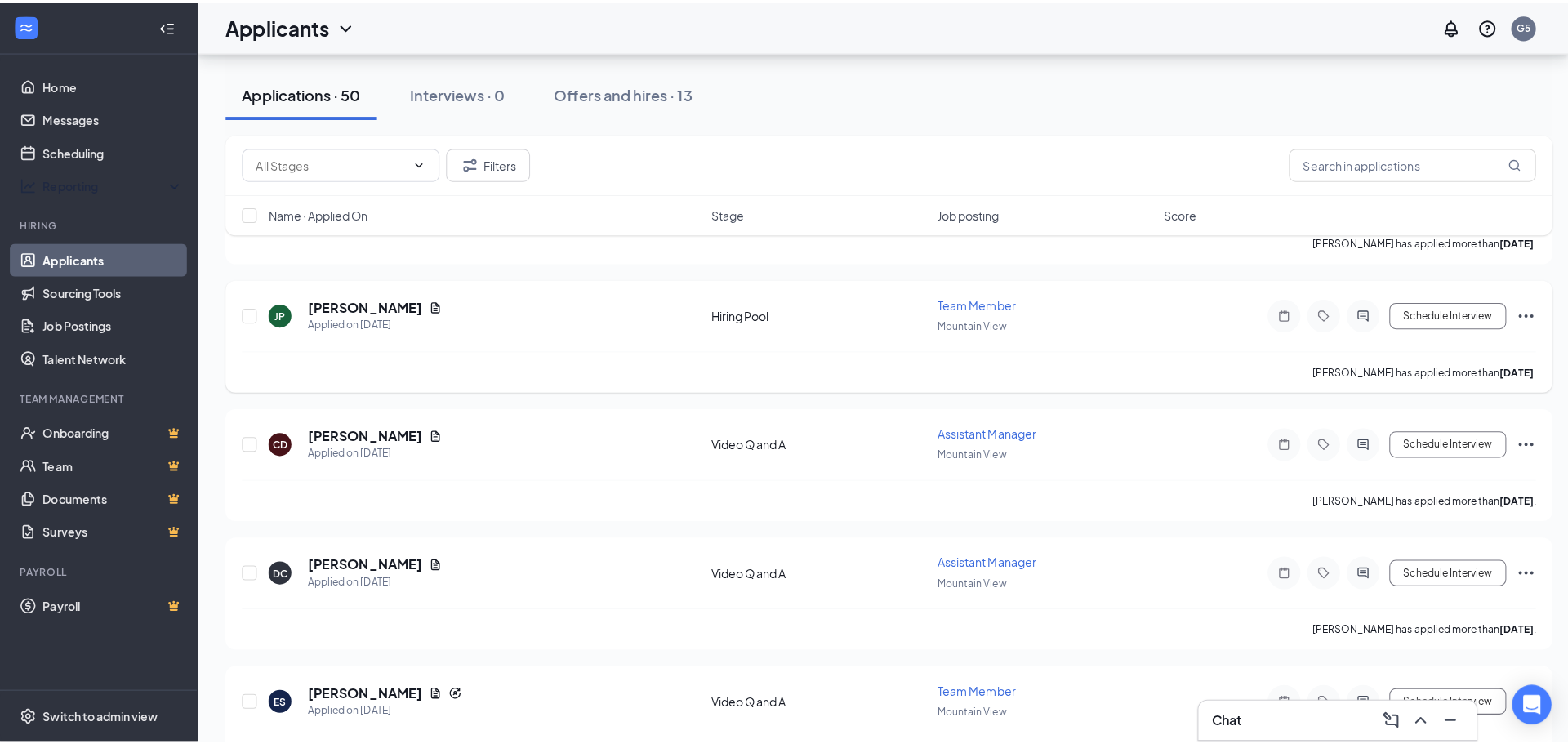
scroll to position [408, 0]
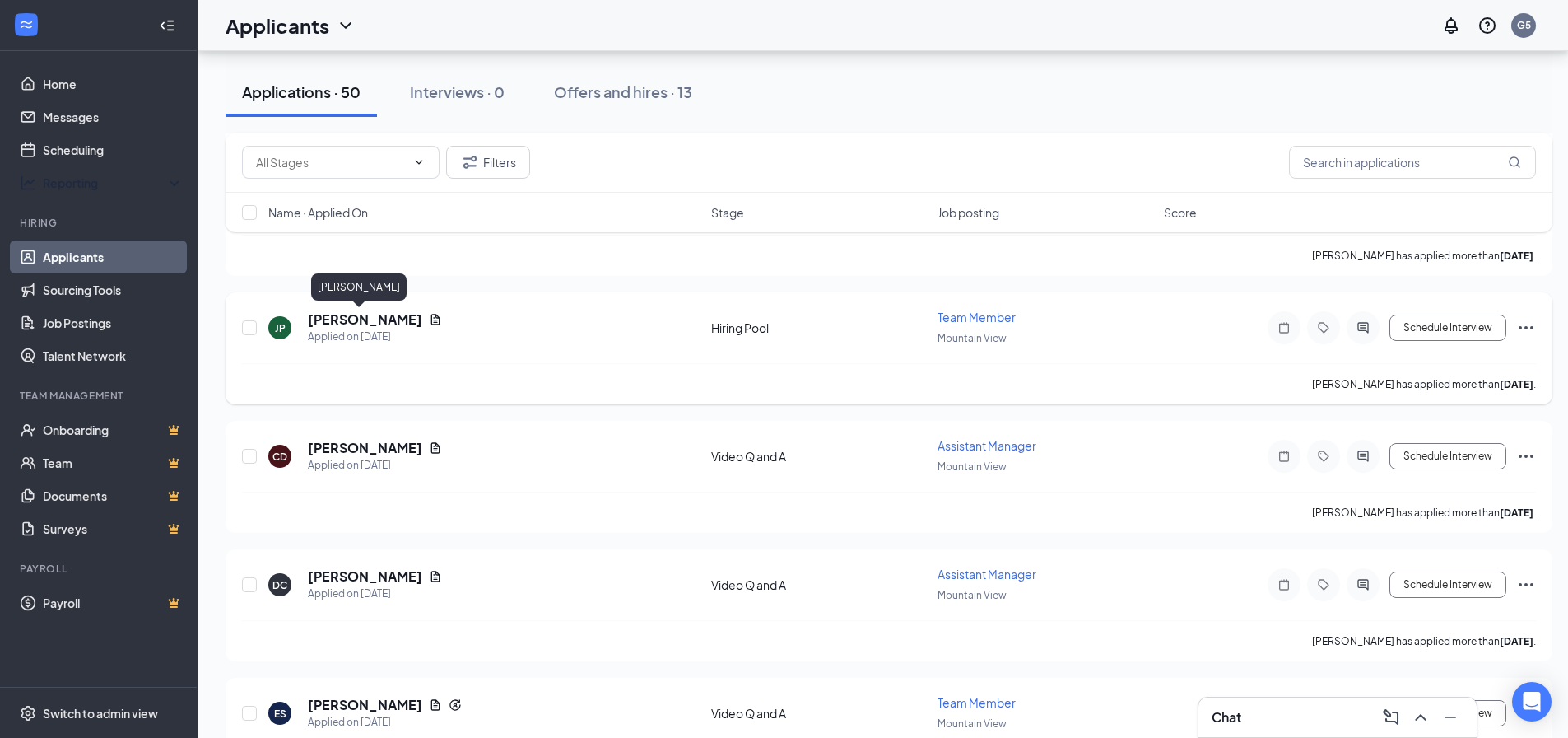
click at [354, 318] on h5 "[PERSON_NAME]" at bounding box center [365, 319] width 114 height 18
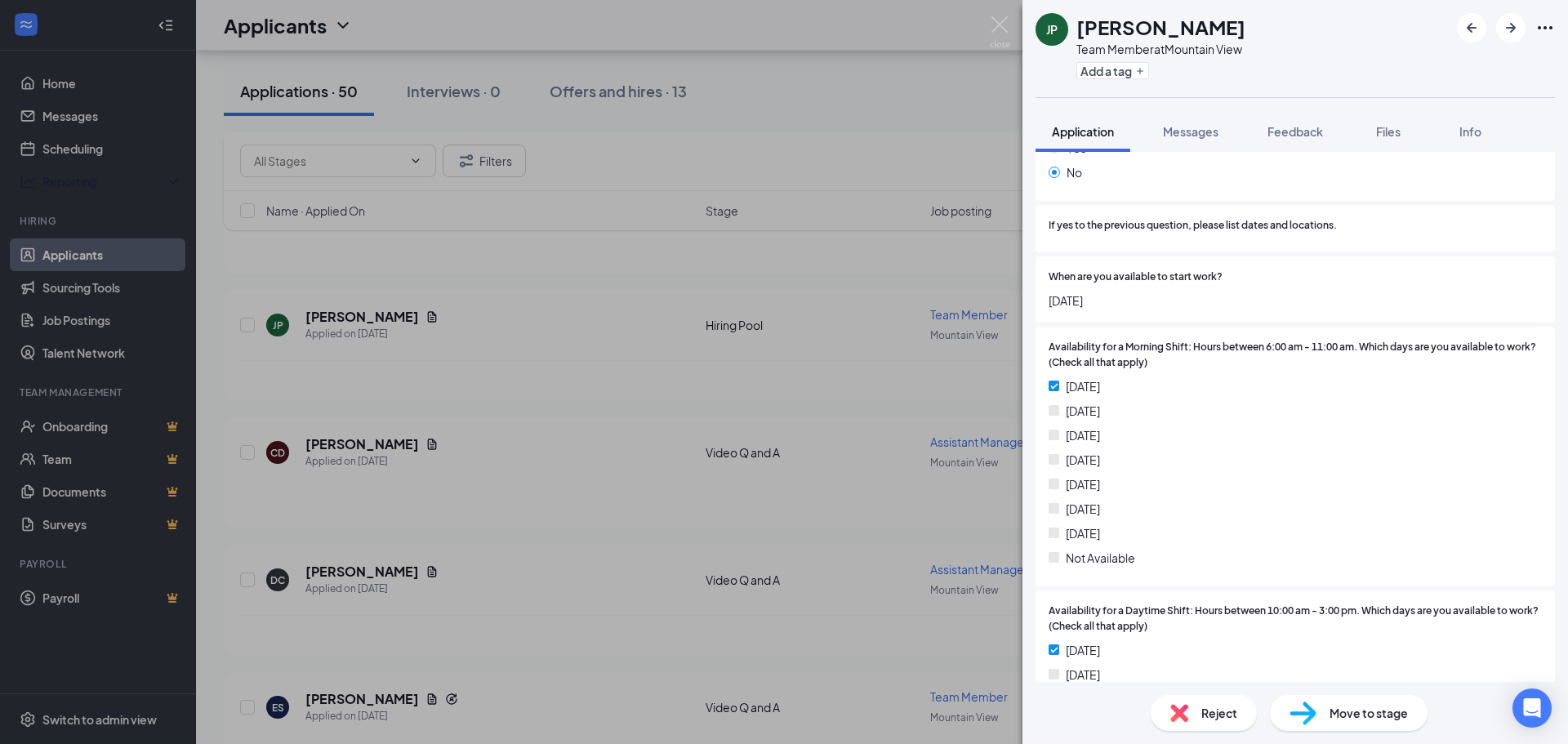
scroll to position [1062, 0]
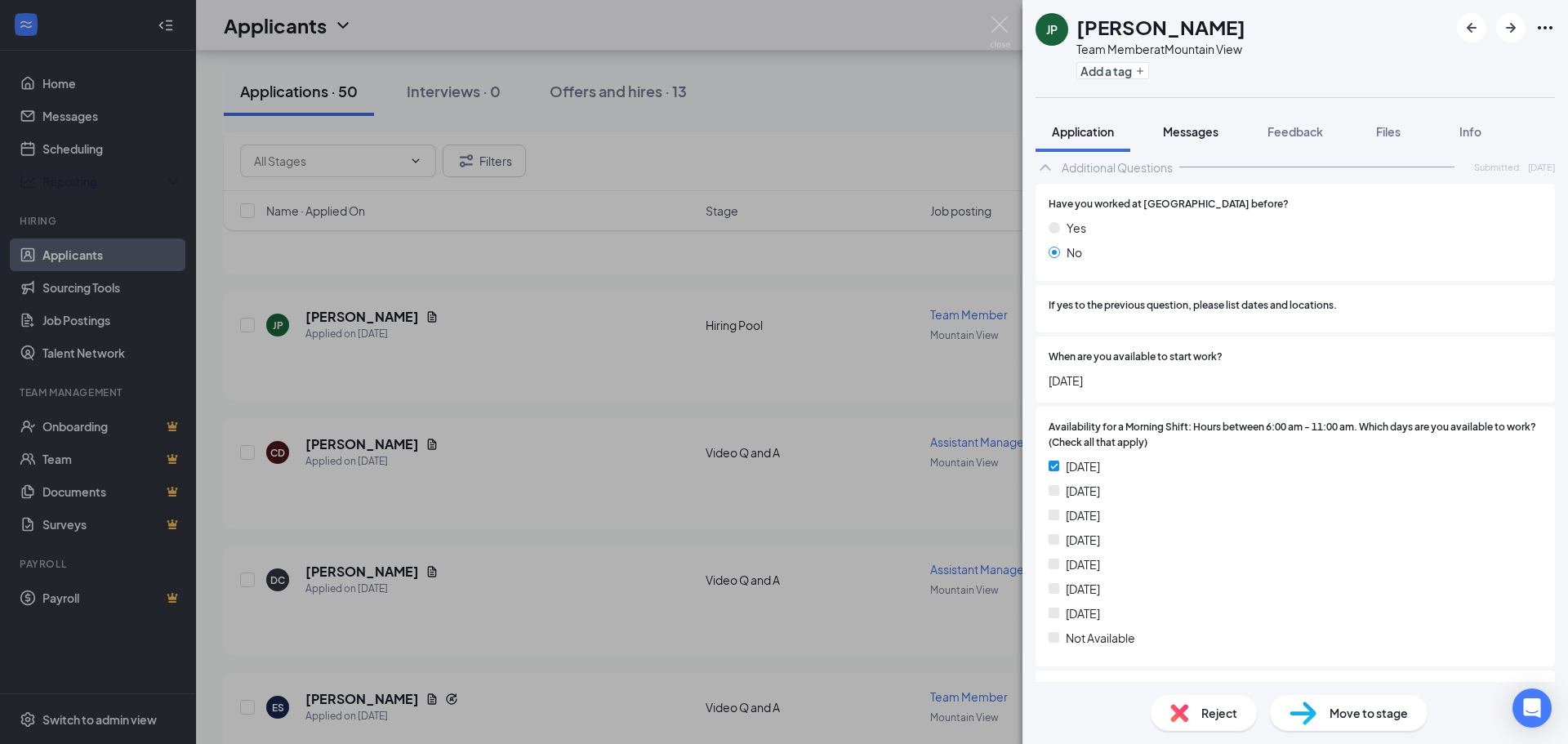
click at [1198, 139] on div "Messages" at bounding box center [1190, 132] width 55 height 16
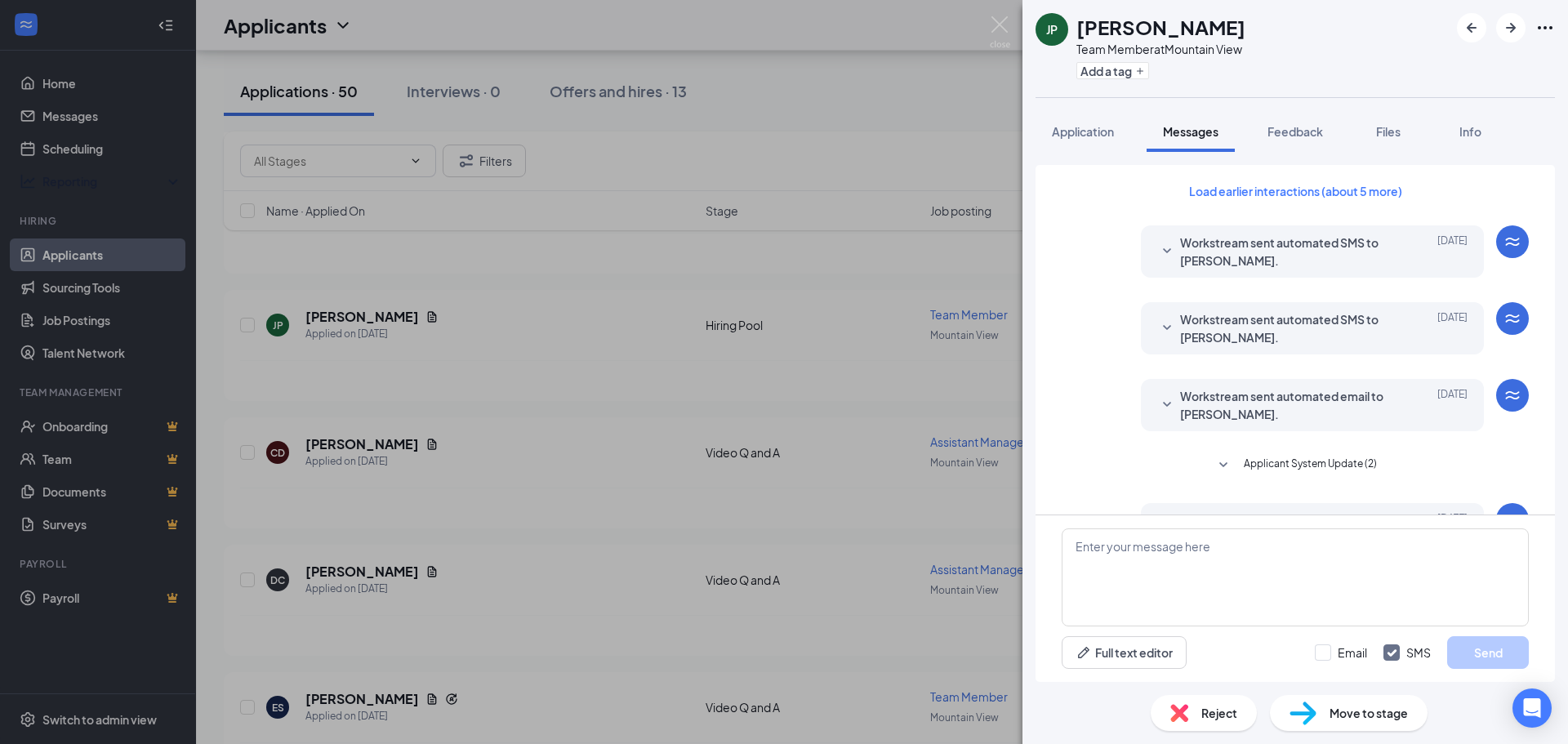
scroll to position [259, 0]
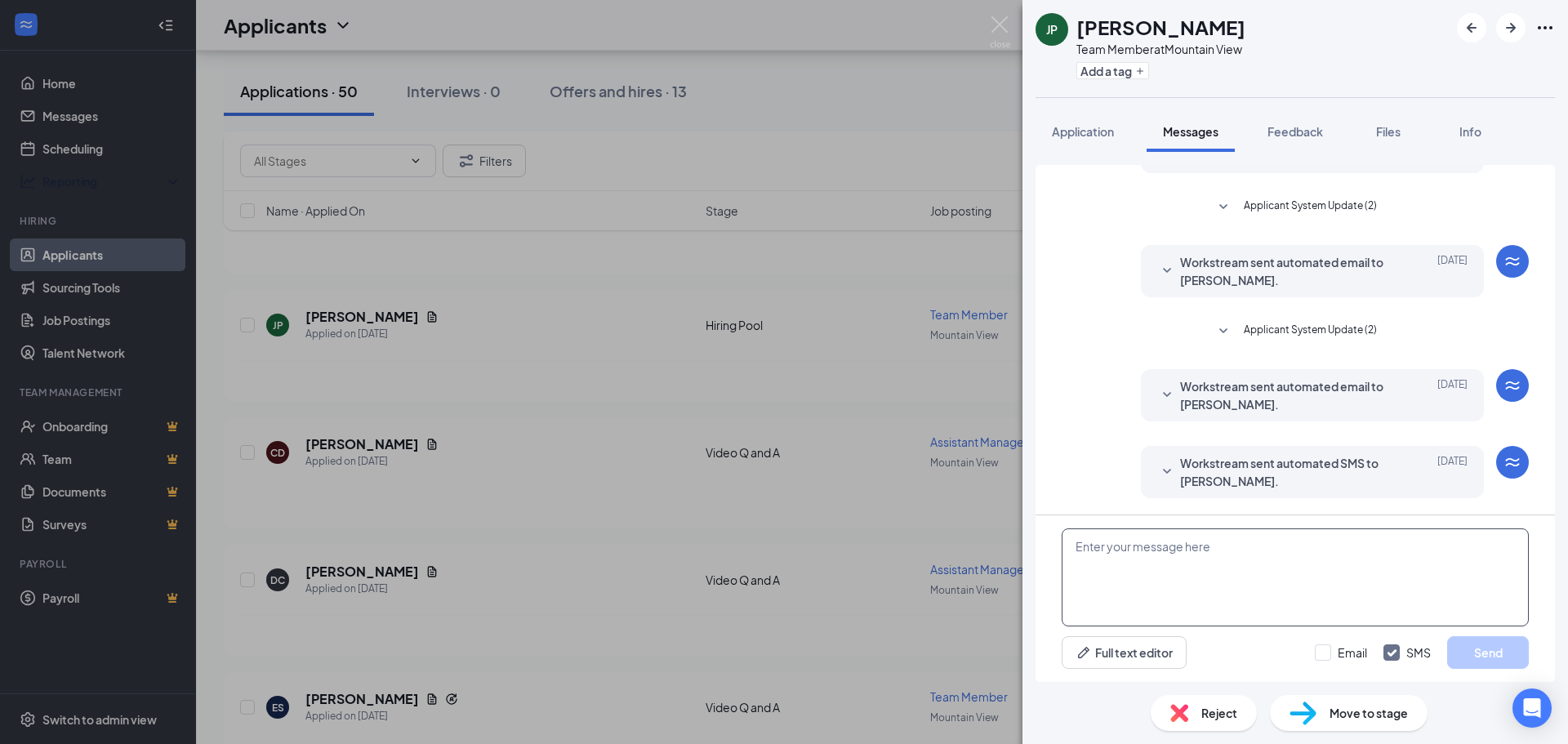
click at [1259, 557] on textarea at bounding box center [1295, 578] width 467 height 98
click at [1320, 650] on input "Email" at bounding box center [1341, 652] width 53 height 16
checkbox input "true"
click at [1275, 570] on textarea at bounding box center [1295, 578] width 467 height 98
type textarea "Hello Justin,"
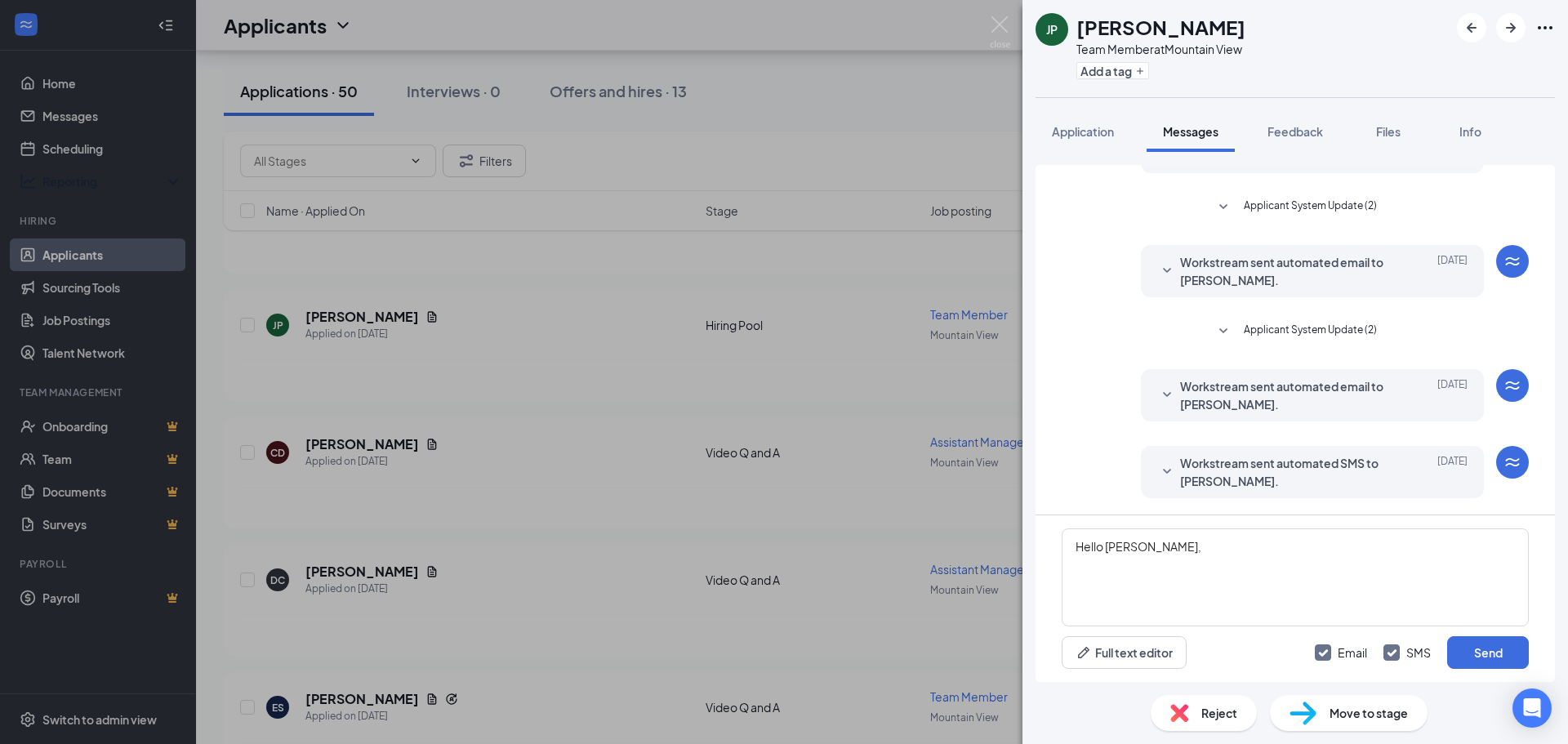
click at [1340, 713] on span "Move to stage" at bounding box center [1368, 713] width 78 height 18
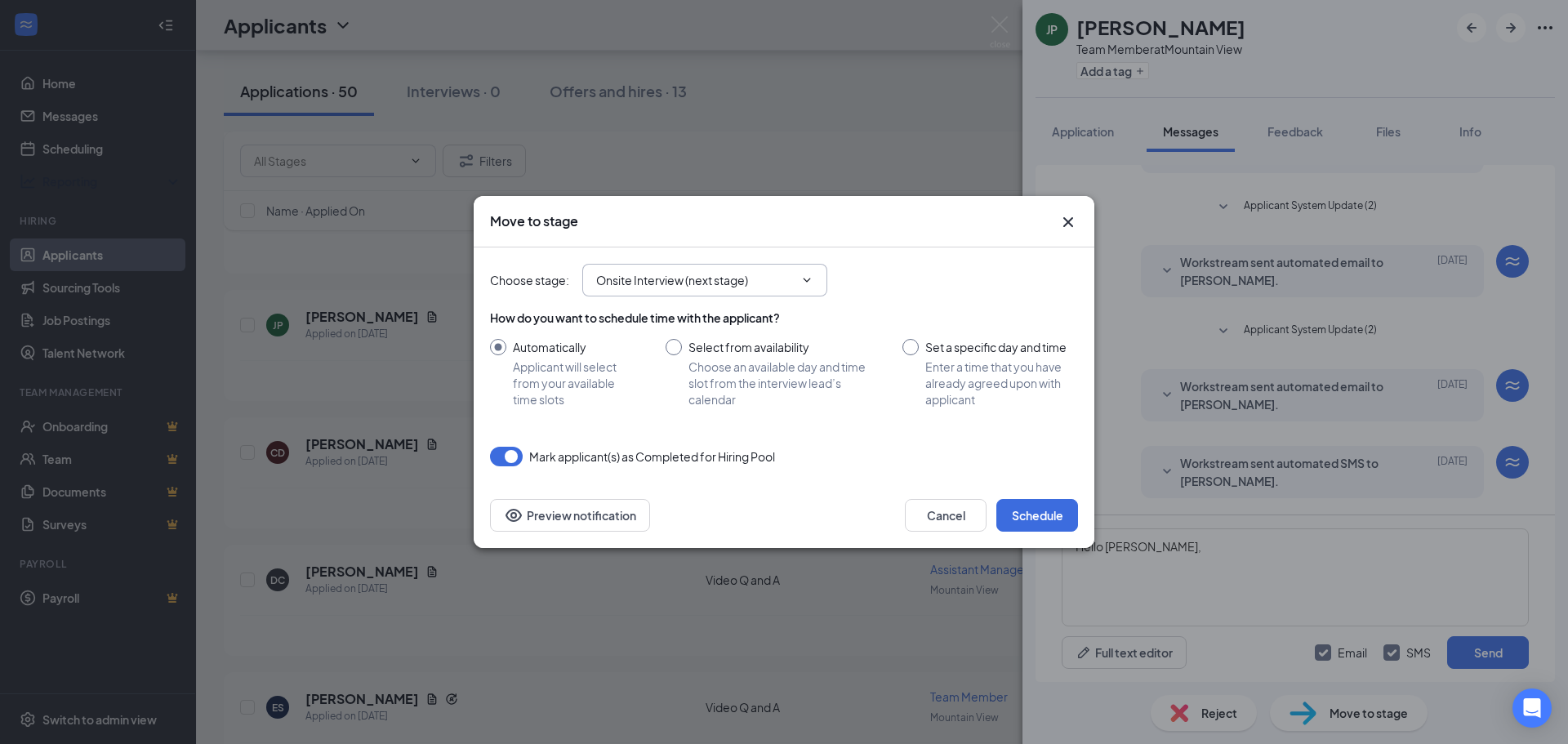
click at [774, 274] on input "Onsite Interview (next stage)" at bounding box center [695, 280] width 198 height 18
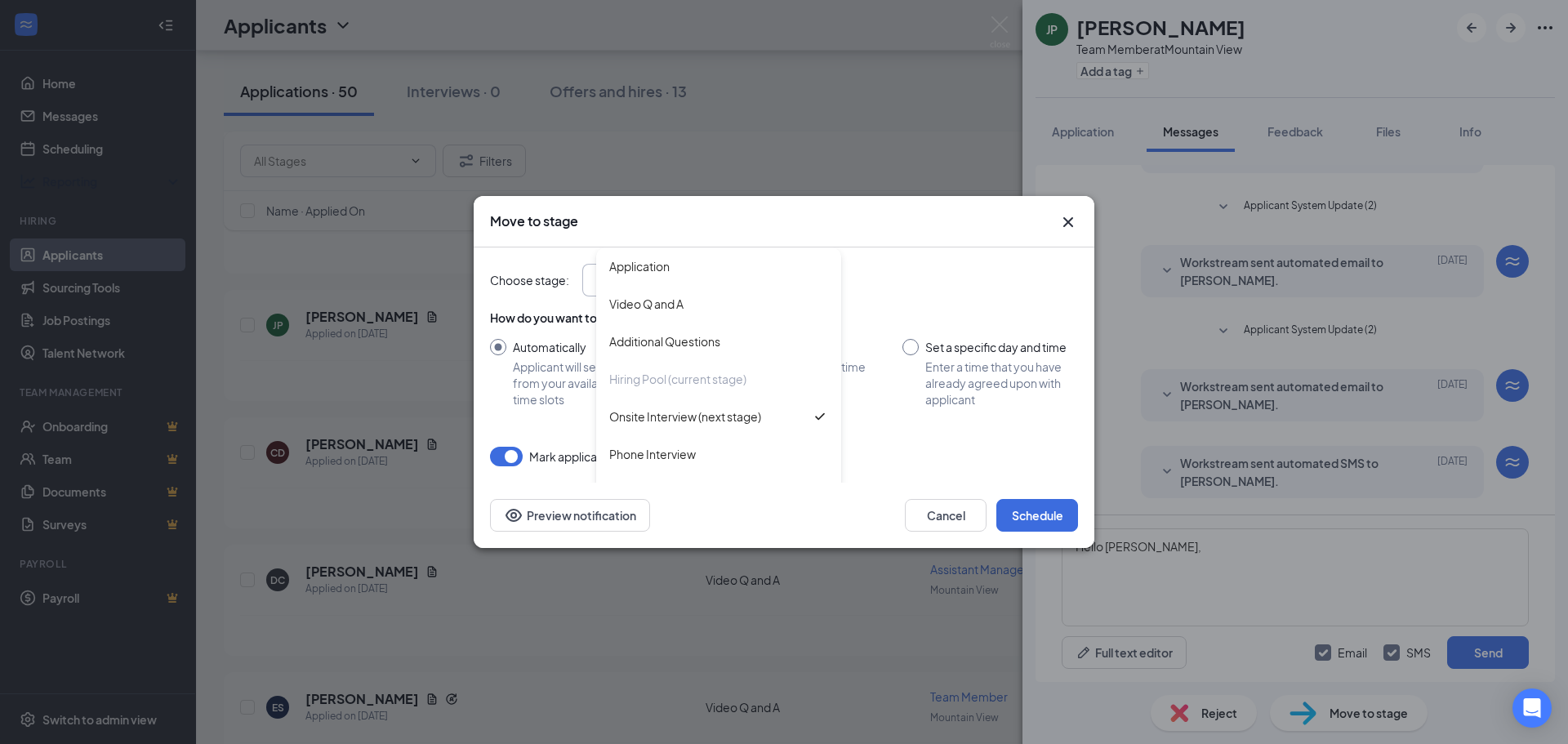
click at [774, 274] on div "Application" at bounding box center [718, 267] width 219 height 18
type input "Application"
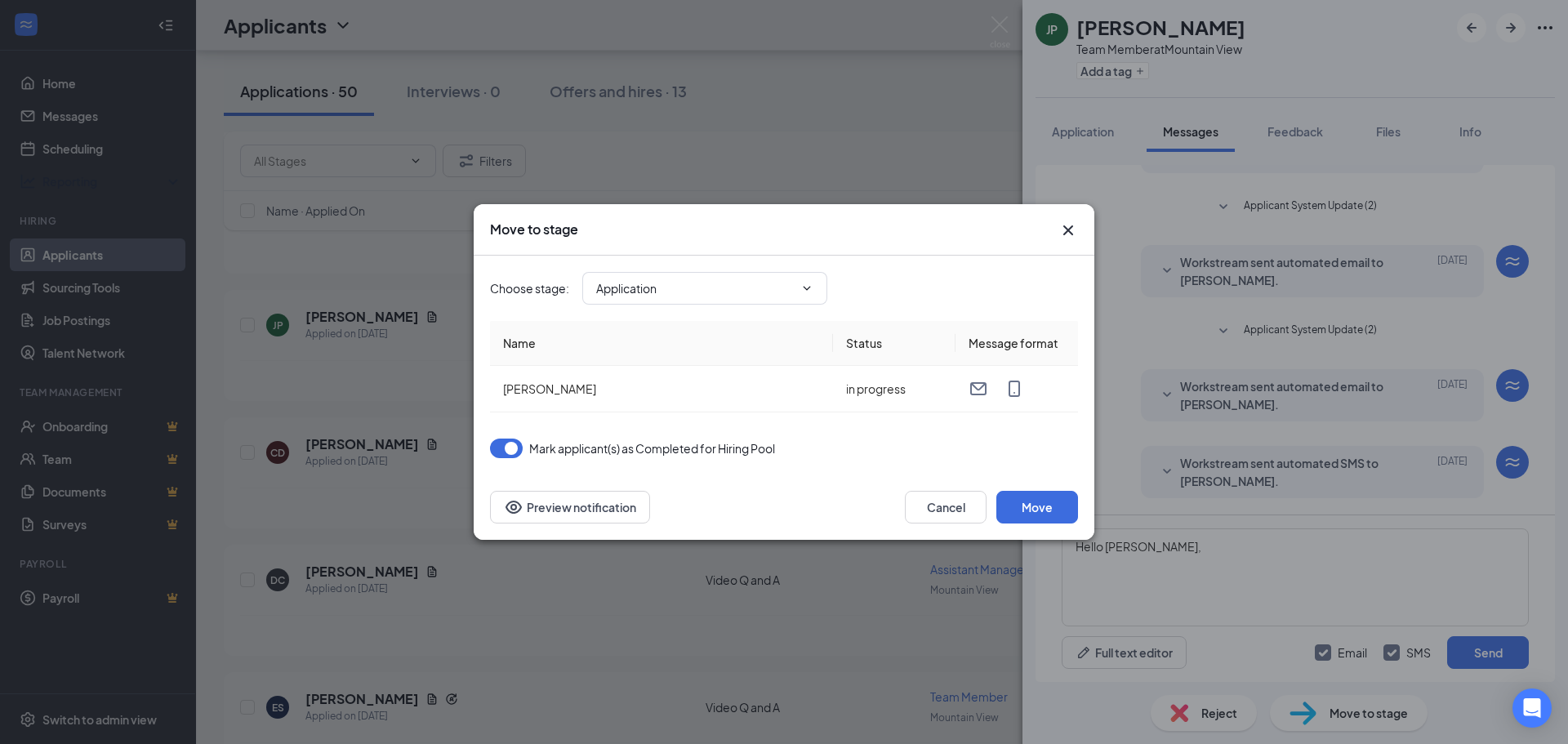
click at [1066, 234] on icon "Cross" at bounding box center [1067, 230] width 10 height 10
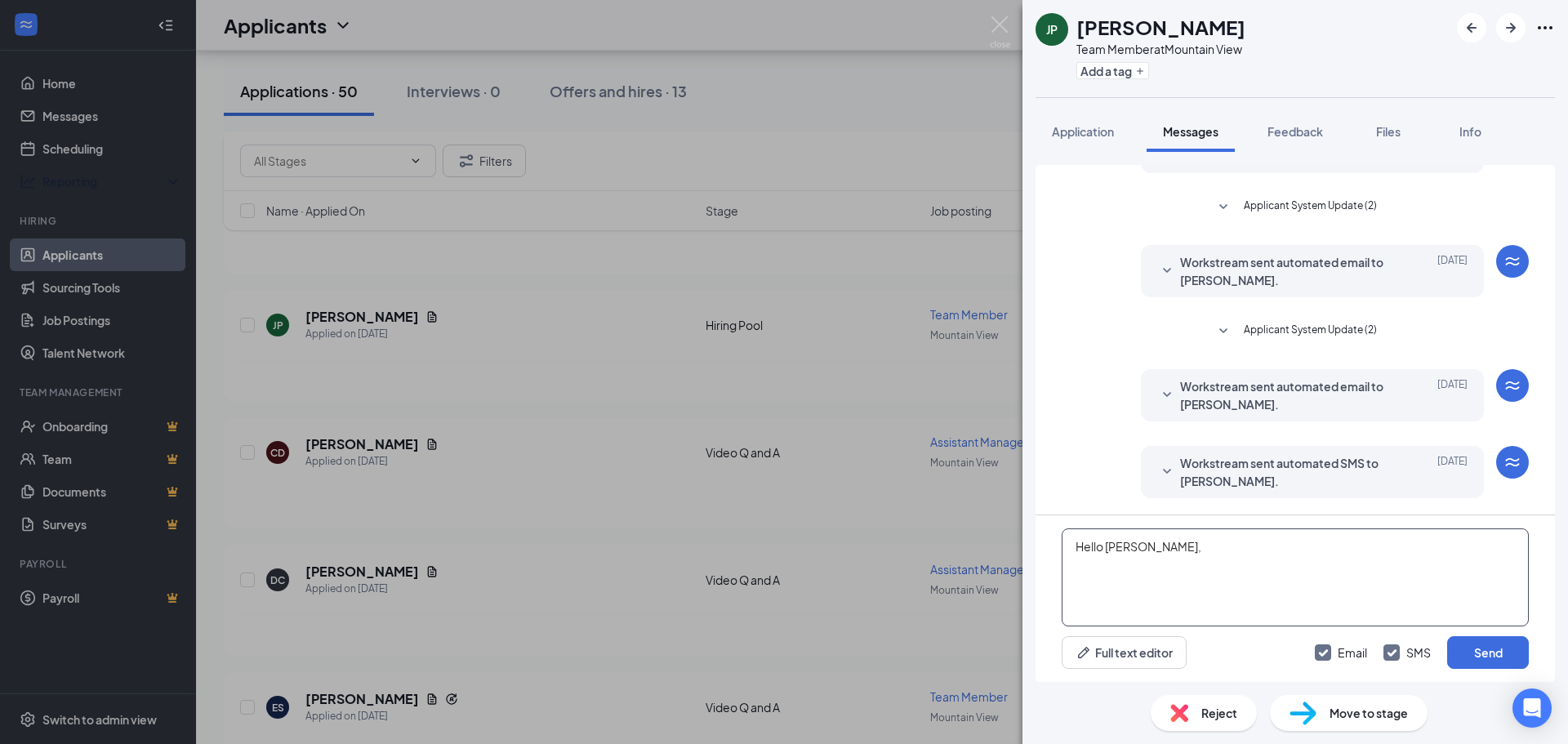
click at [1144, 570] on textarea "Hello Justin," at bounding box center [1295, 578] width 467 height 98
click at [1241, 574] on textarea "Hello Justin, I would like to proceed with an in person interview with you. Wha…" at bounding box center [1295, 578] width 467 height 98
click at [1165, 543] on textarea "Hello Justin, I would like to proceed with an in person interview with you. Wha…" at bounding box center [1295, 578] width 467 height 98
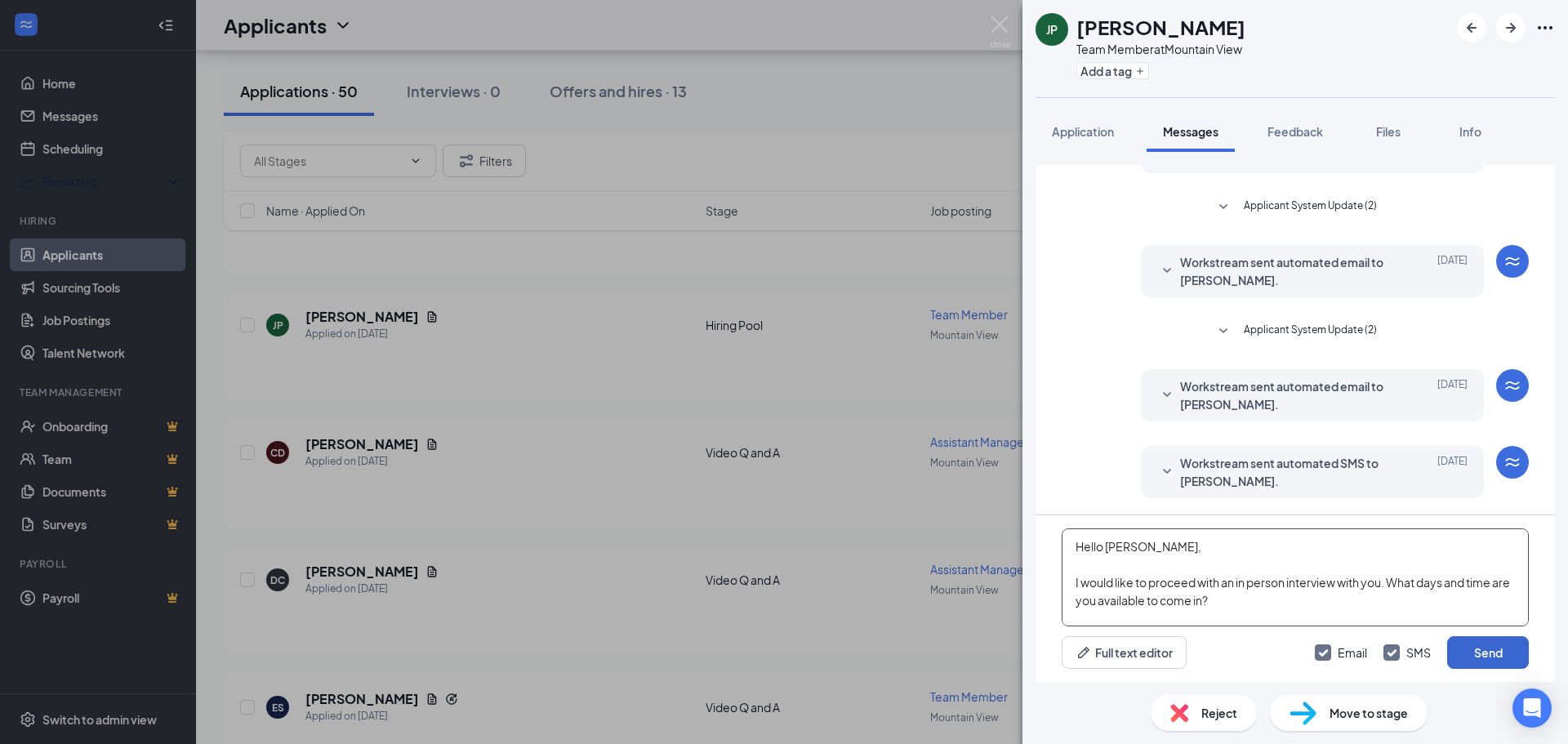
type textarea "Hello [PERSON_NAME], I would like to proceed with an in person interview with y…"
click at [1523, 647] on button "Send" at bounding box center [1488, 652] width 82 height 33
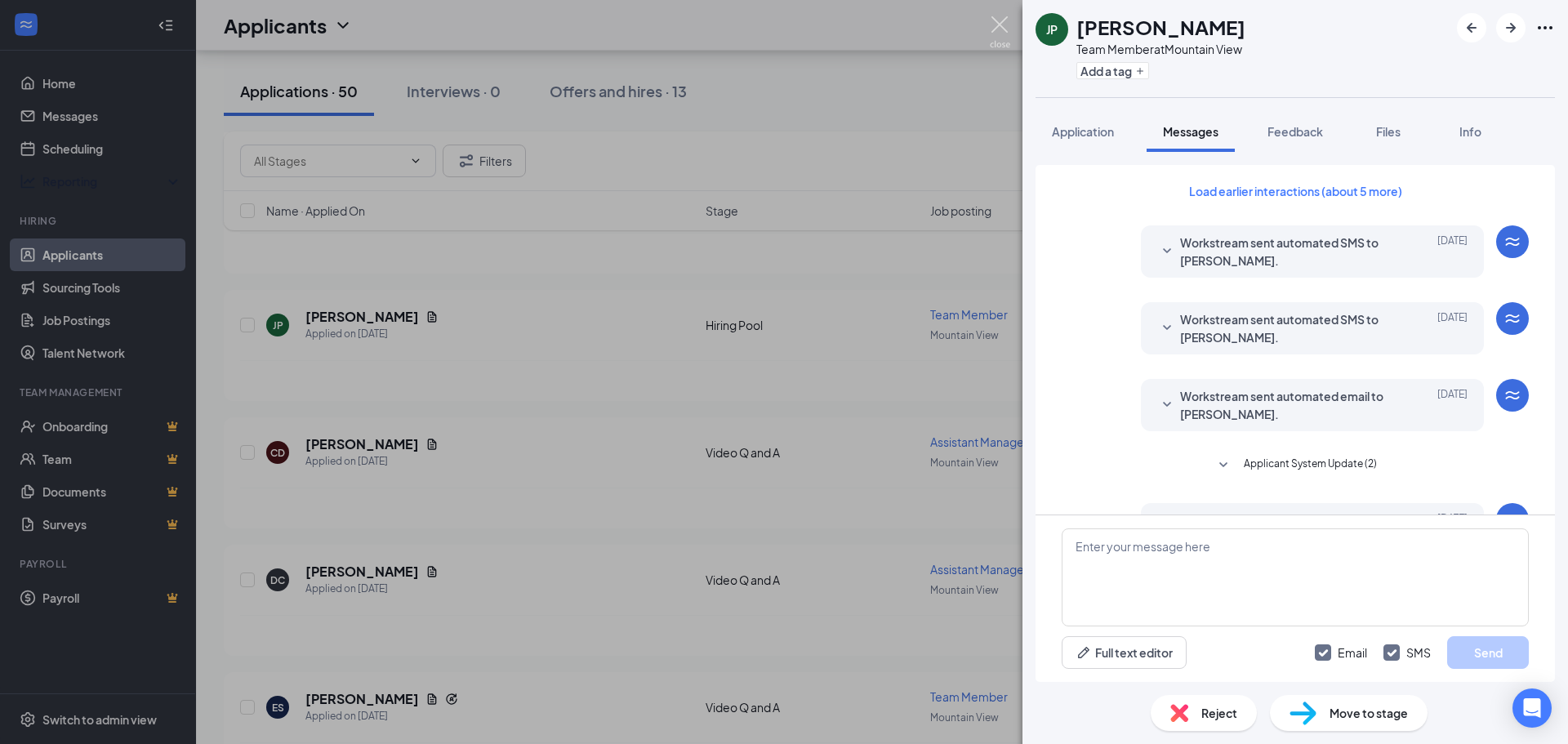
click at [992, 32] on img at bounding box center [999, 32] width 21 height 32
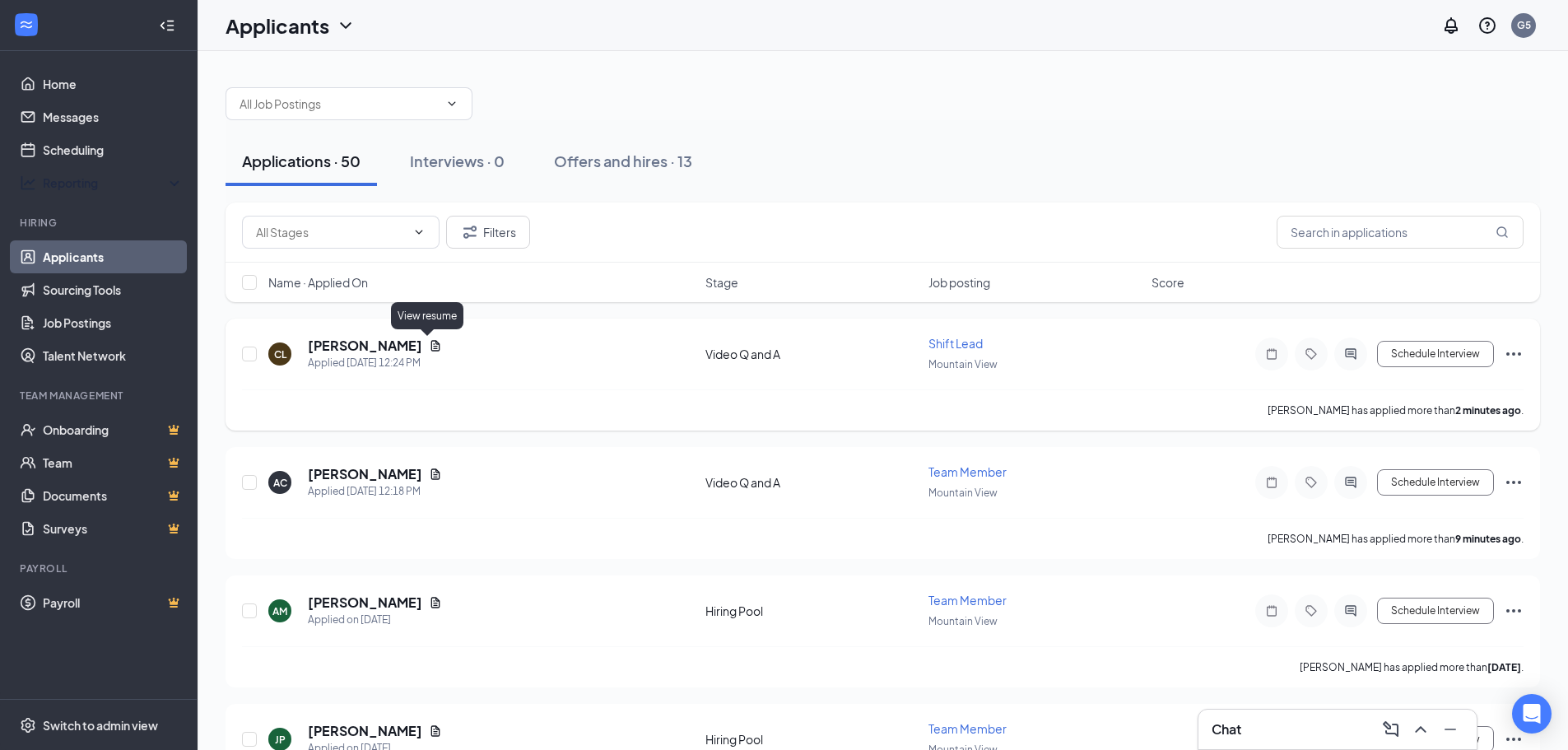
click at [431, 341] on icon "Document" at bounding box center [435, 346] width 13 height 13
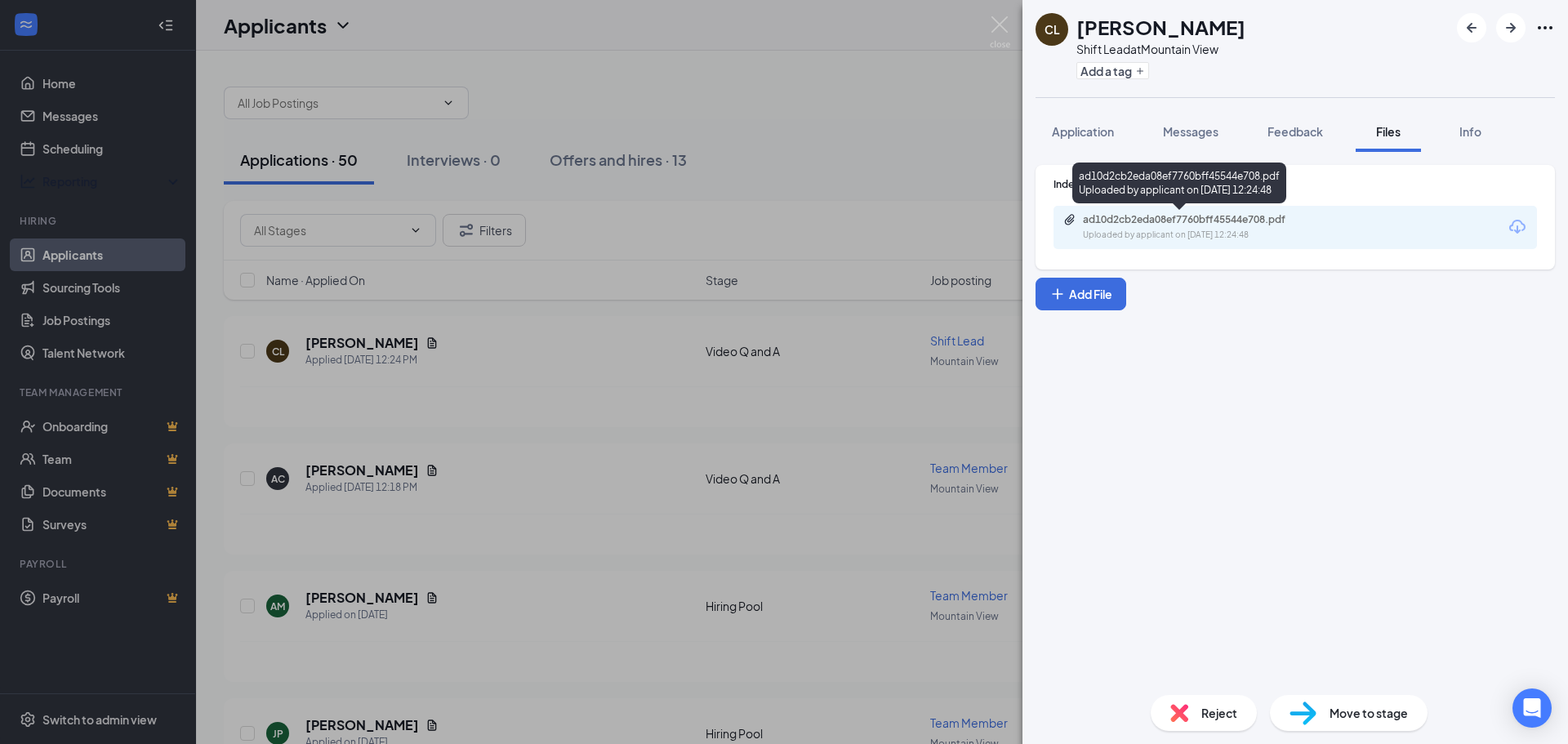
click at [1251, 221] on div "ad10d2cb2eda08ef7760bff45544e708.pdf" at bounding box center [1197, 220] width 229 height 13
click at [992, 25] on img at bounding box center [999, 32] width 21 height 32
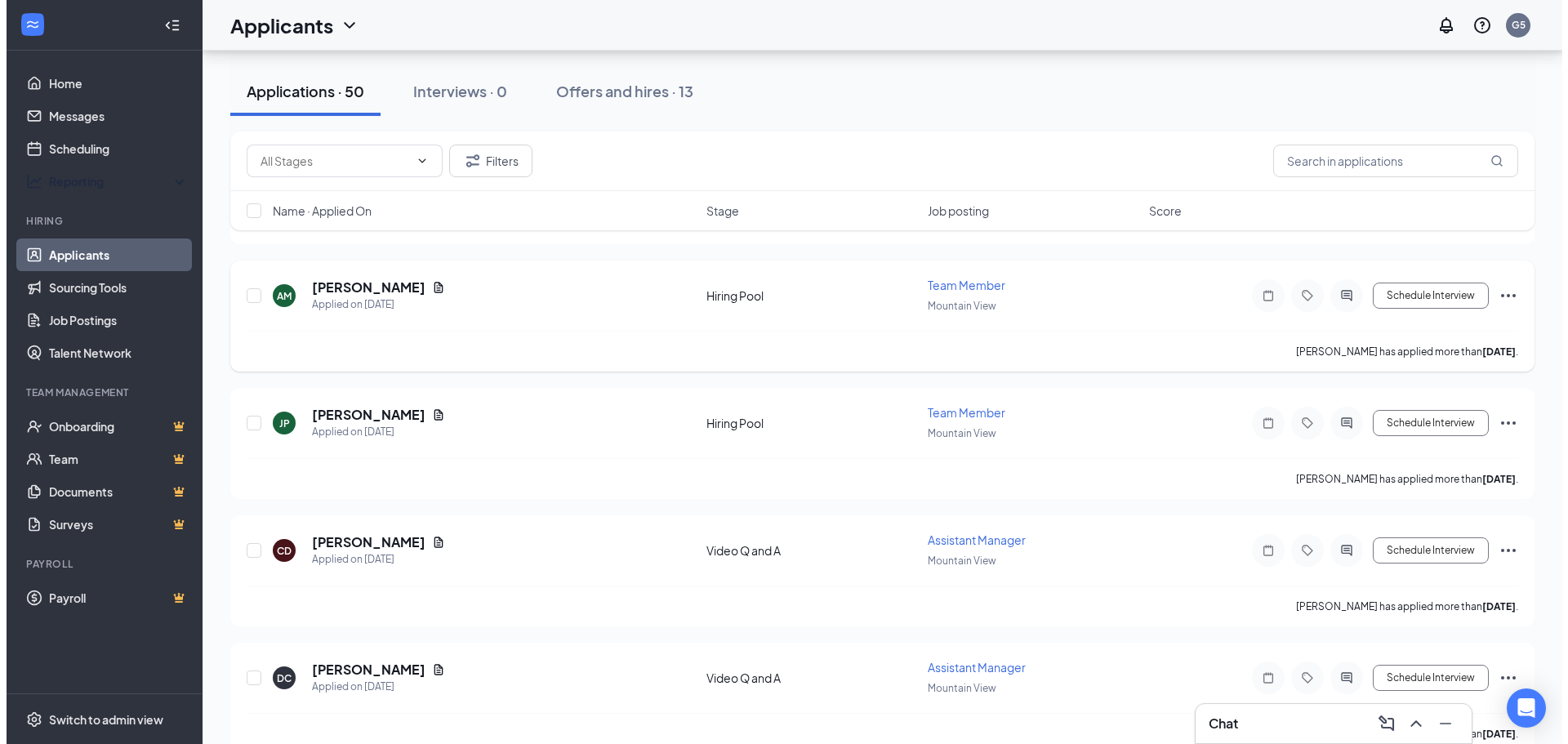
scroll to position [327, 0]
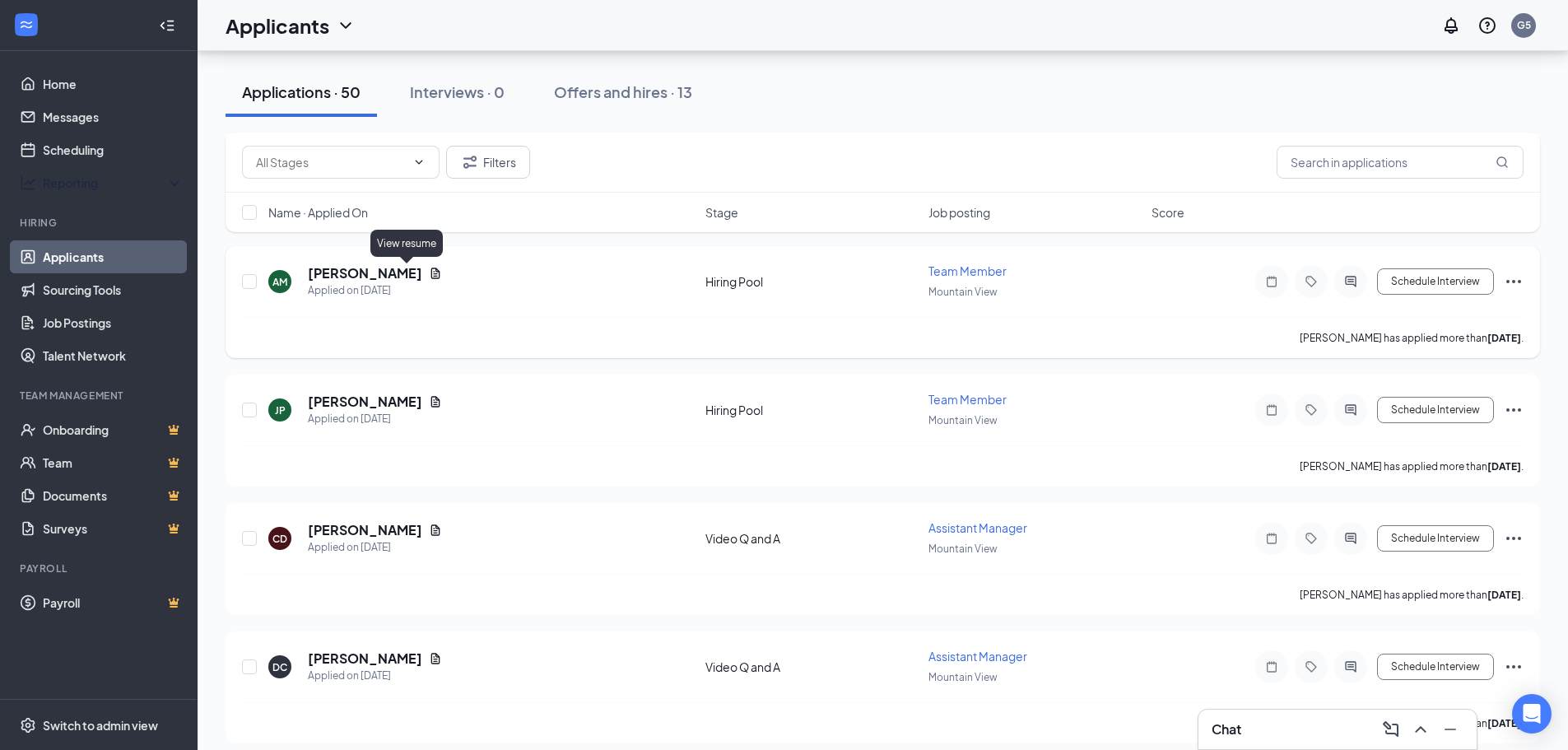
click at [429, 273] on icon "Document" at bounding box center [435, 273] width 13 height 13
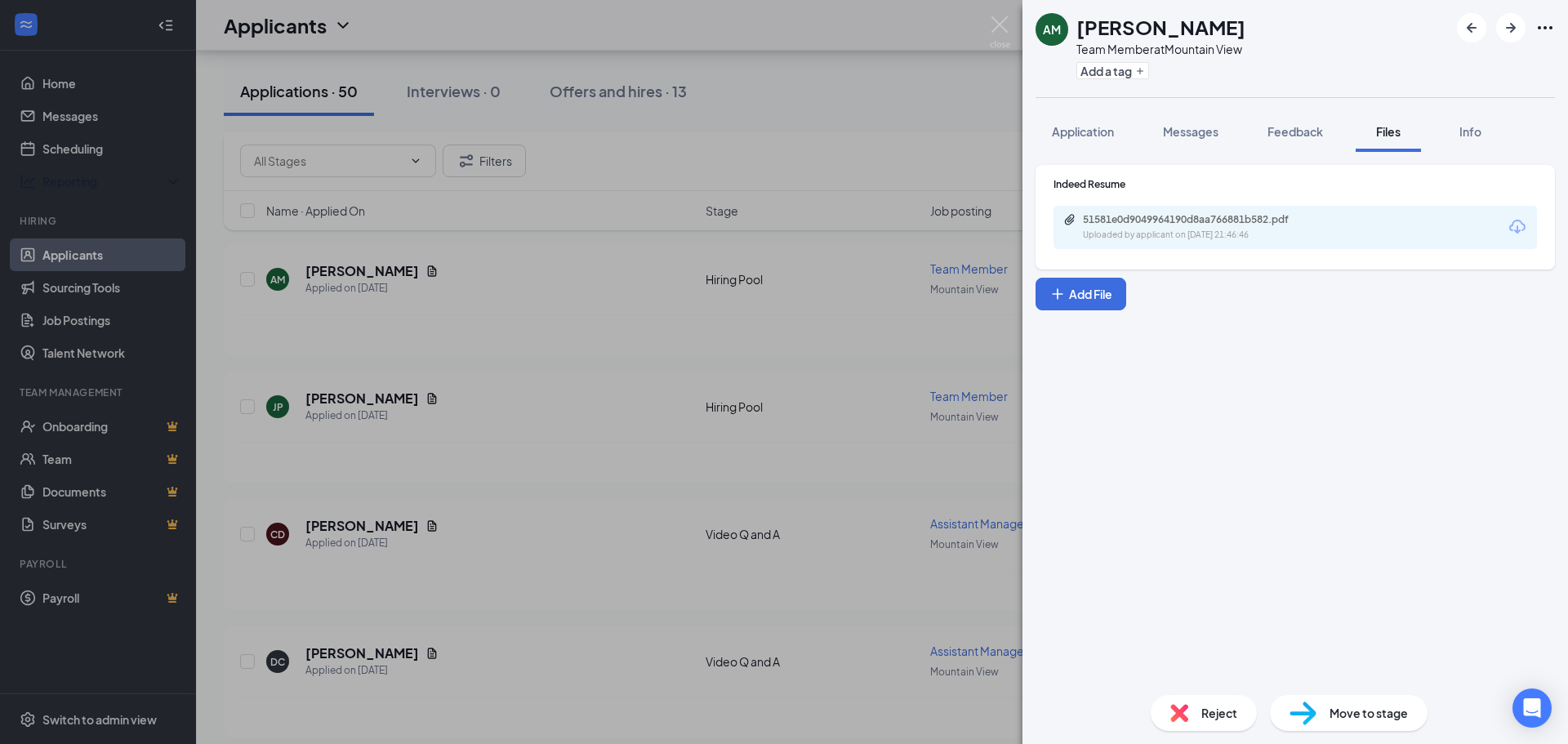
click at [1131, 216] on div "51581e0d9049964190d8aa766881b582.pdf" at bounding box center [1197, 220] width 229 height 13
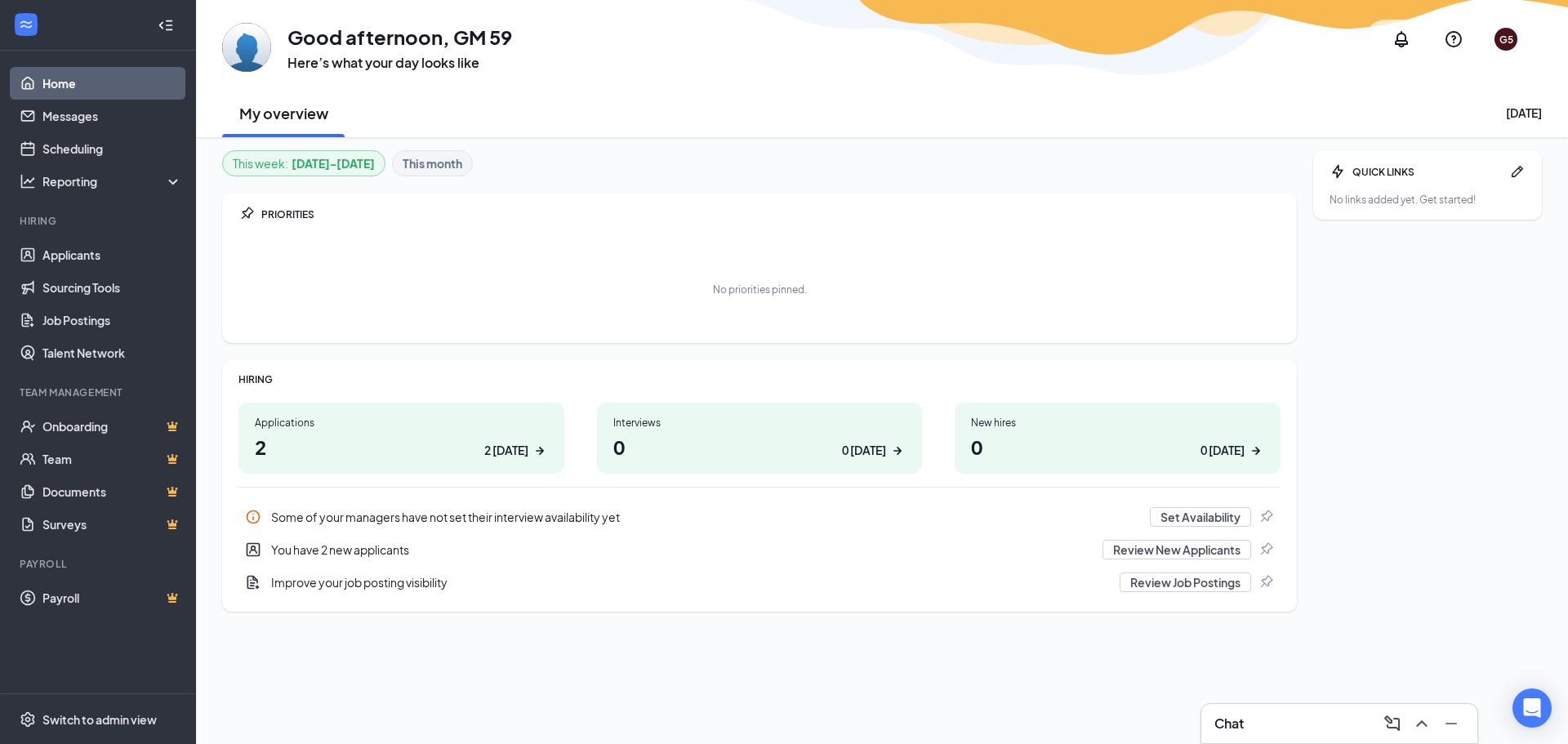
click at [482, 434] on h1 "2 2 [DATE]" at bounding box center [401, 446] width 293 height 28
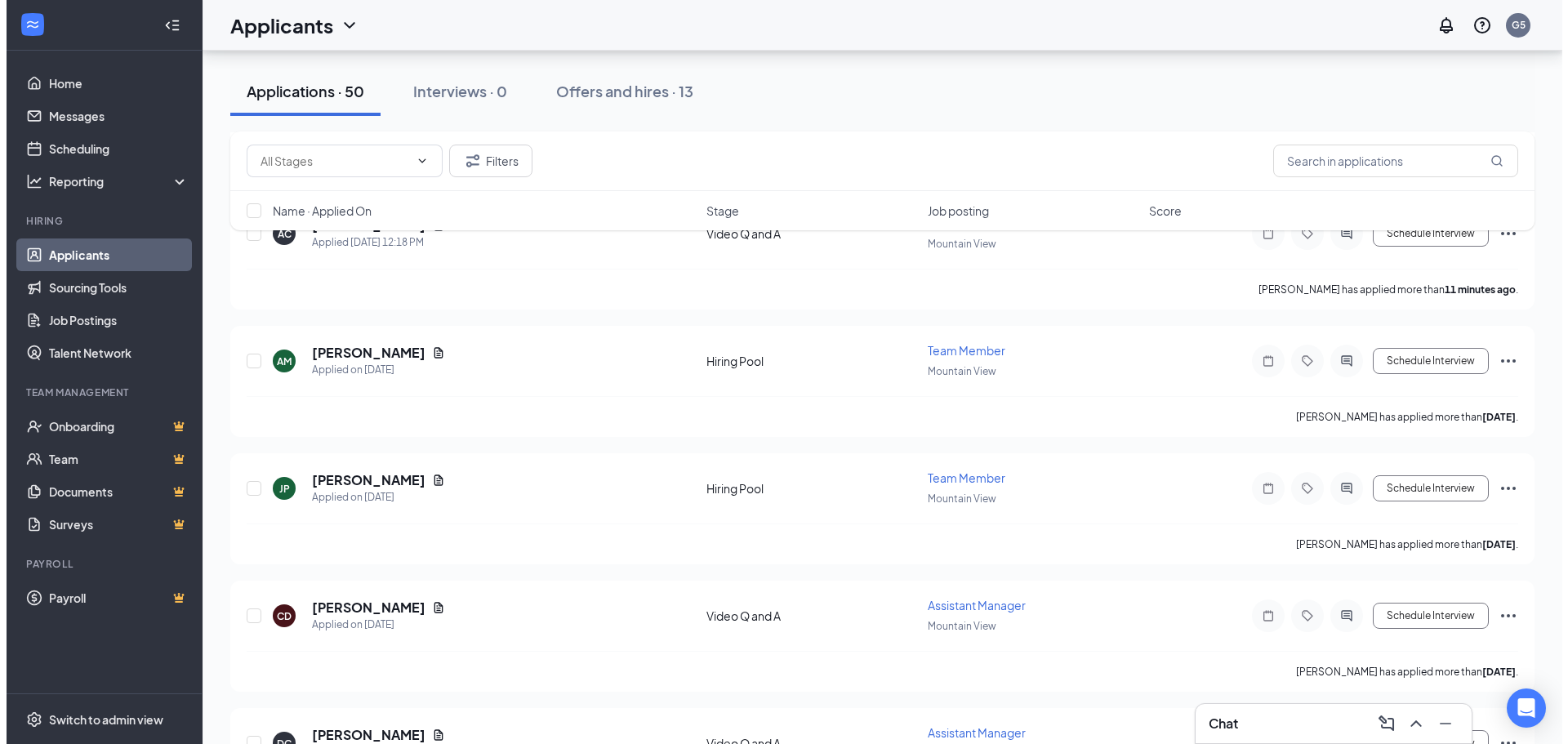
scroll to position [163, 0]
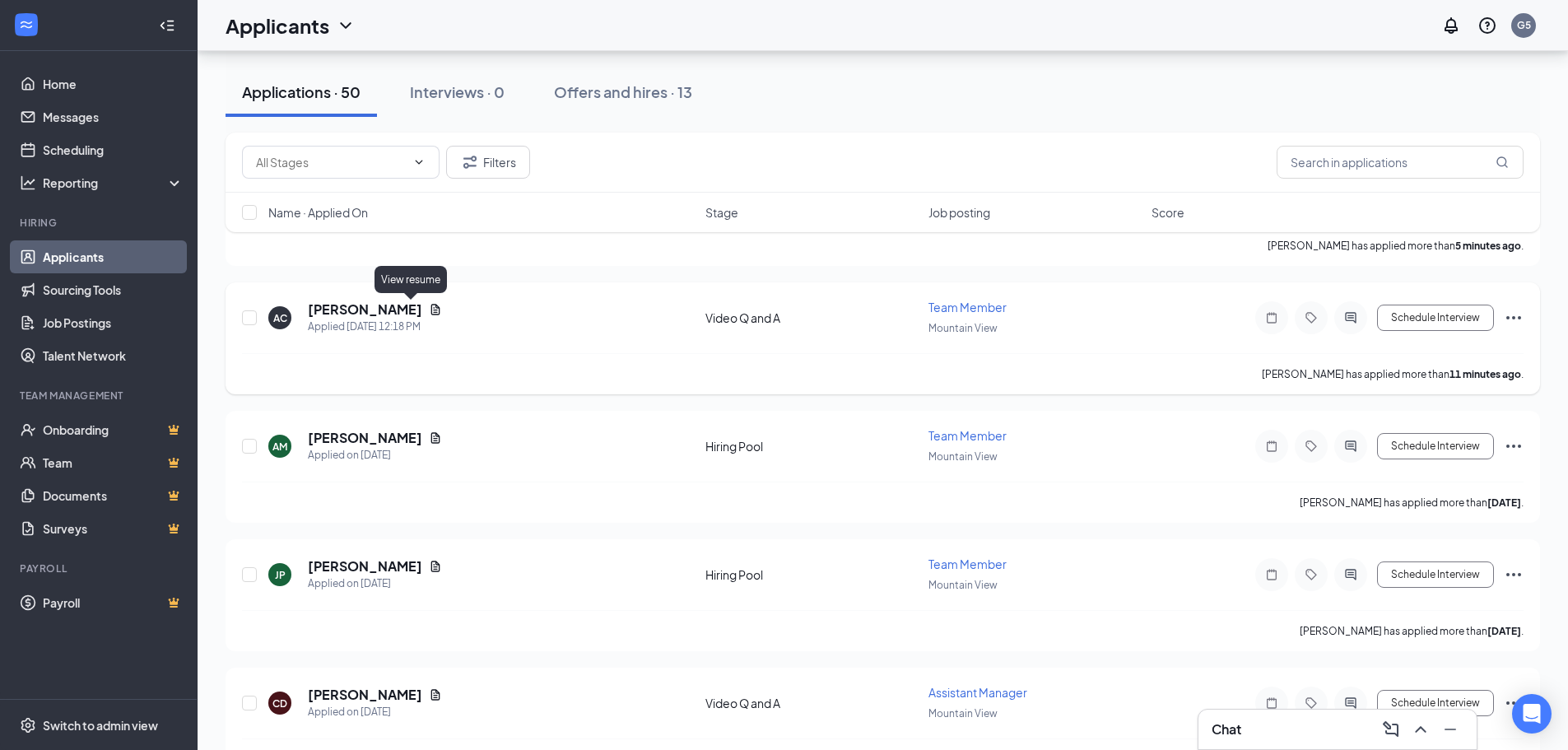
click at [429, 306] on icon "Document" at bounding box center [435, 309] width 13 height 13
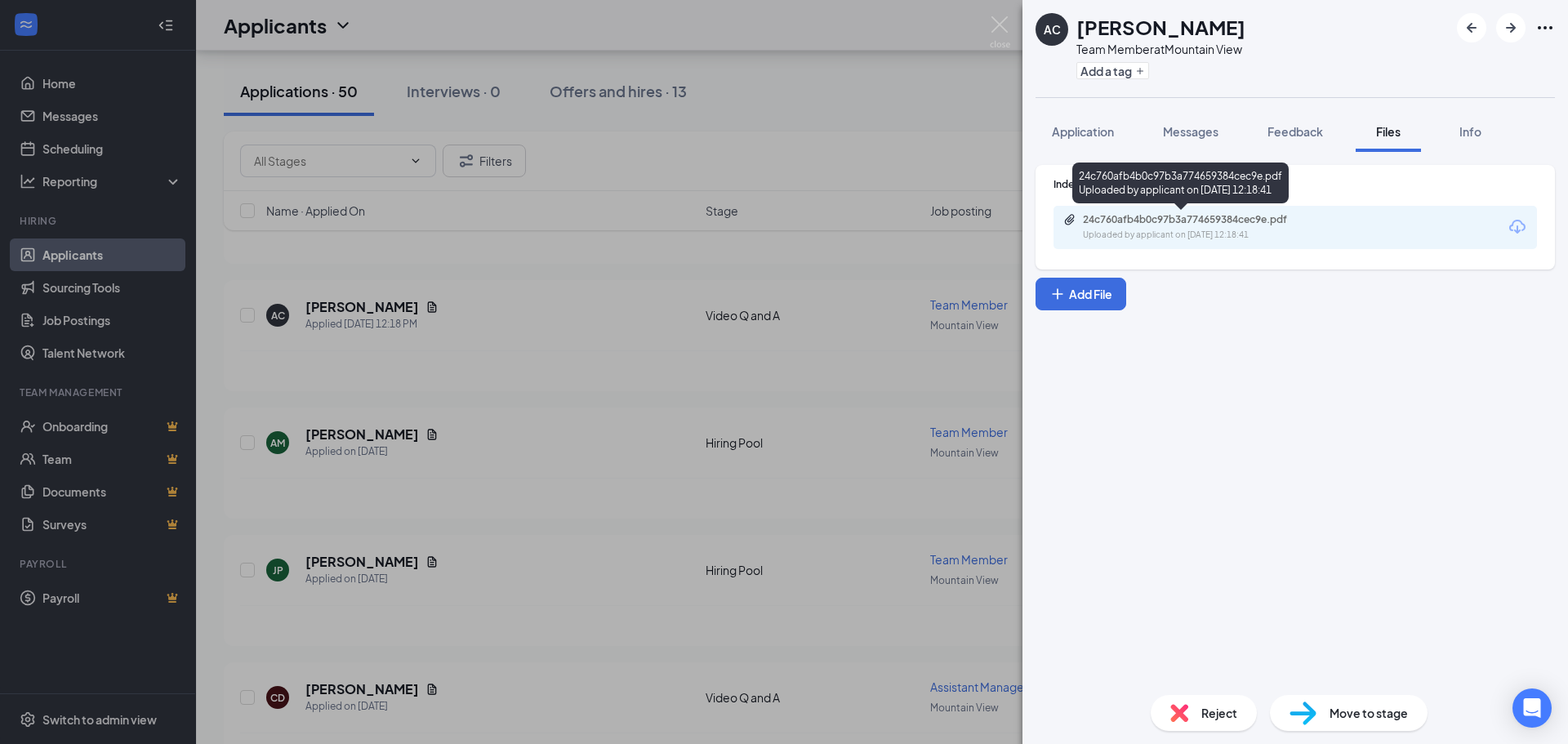
click at [1252, 221] on div "24c760afb4b0c97b3a774659384cec9e.pdf" at bounding box center [1197, 220] width 229 height 13
click at [1008, 30] on img at bounding box center [999, 32] width 21 height 32
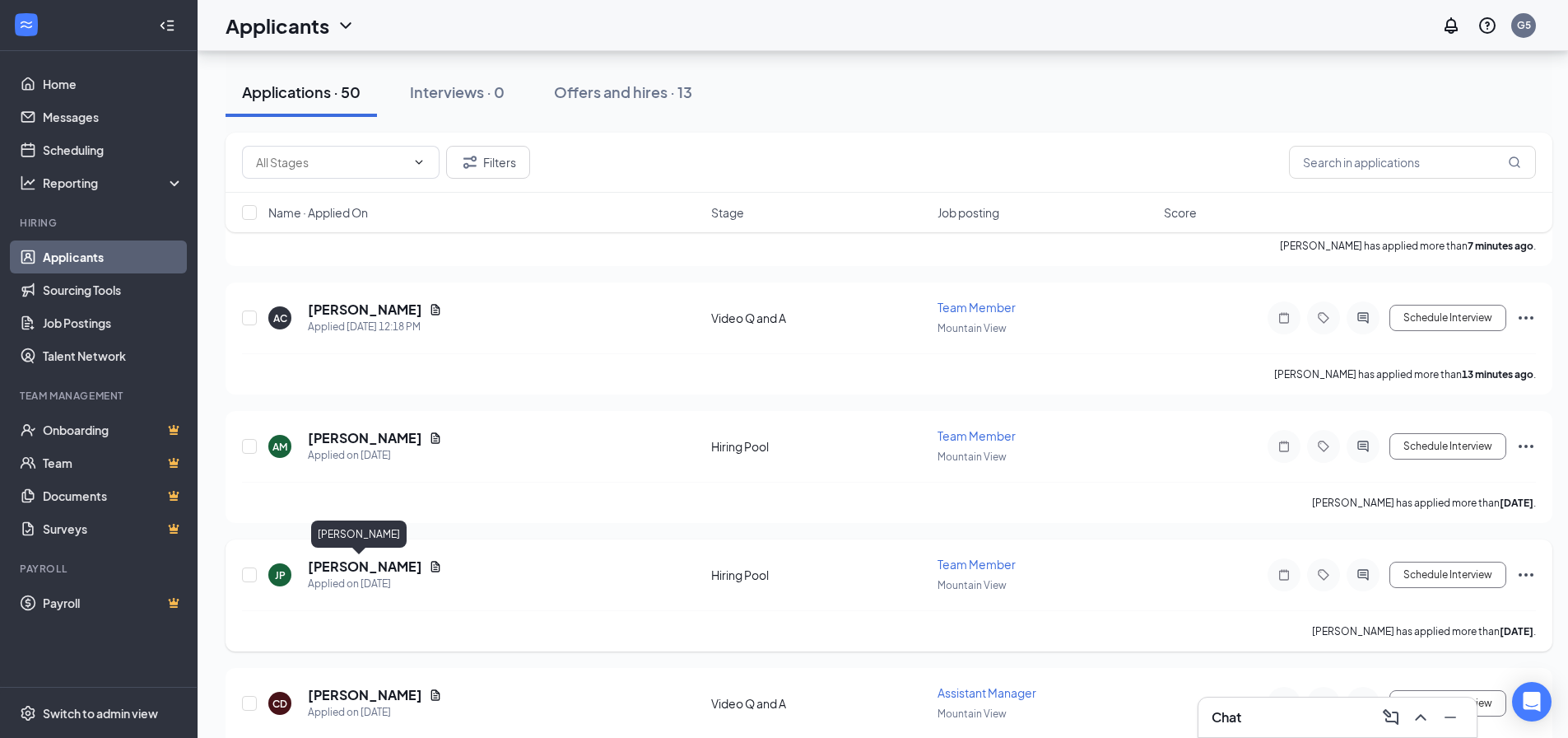
click at [326, 566] on h5 "[PERSON_NAME]" at bounding box center [365, 567] width 114 height 18
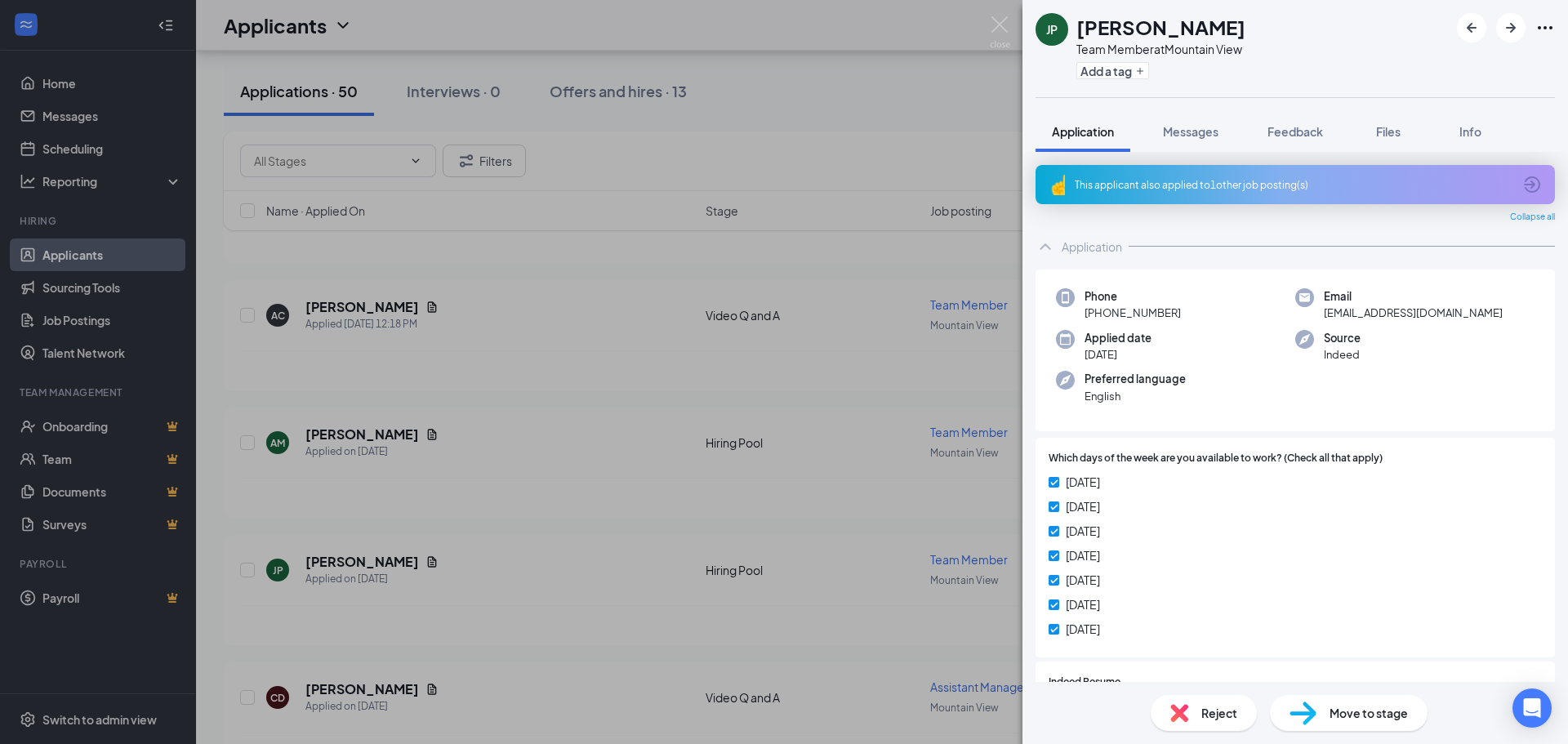
click at [1436, 194] on div "This applicant also applied to 1 other job posting(s)" at bounding box center [1295, 184] width 520 height 39
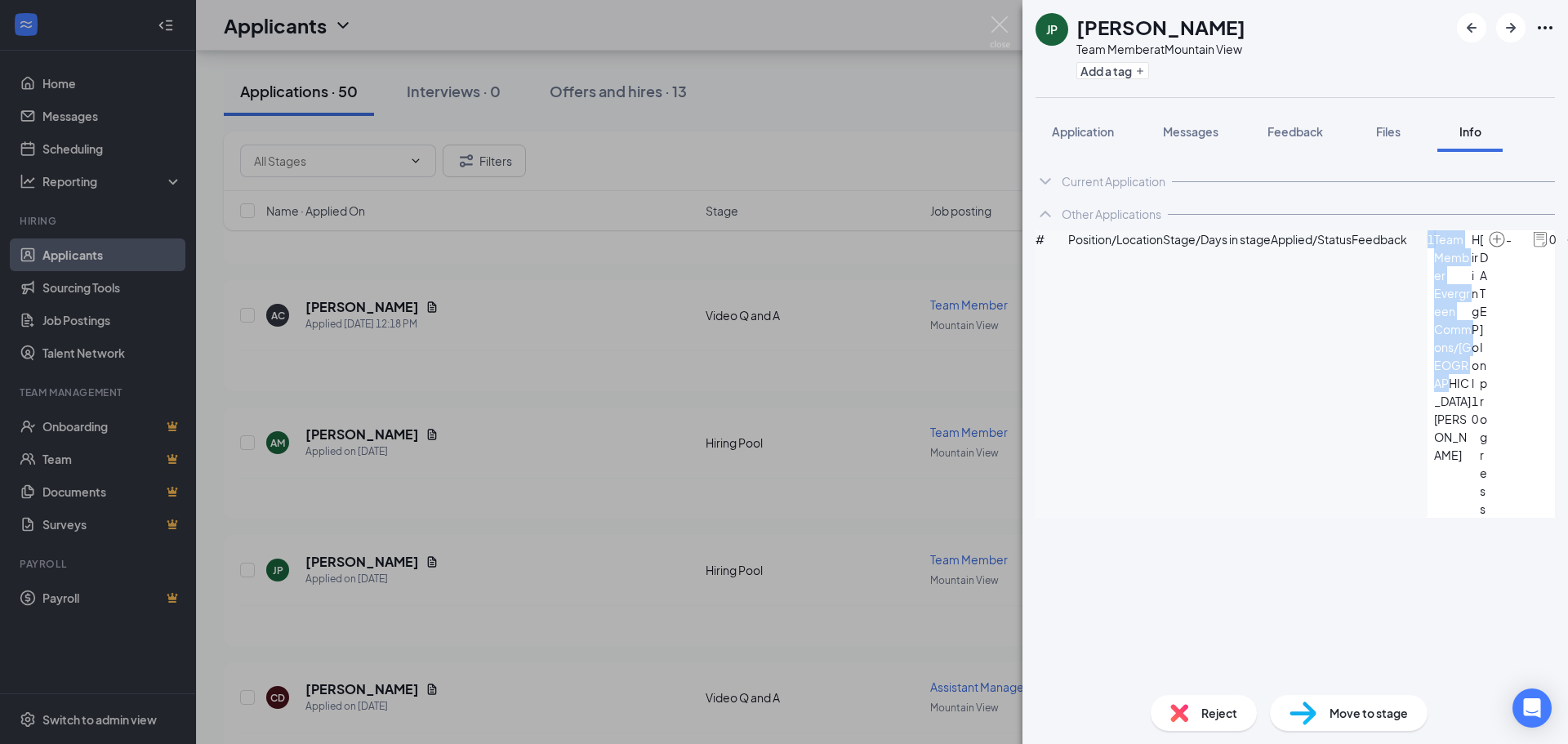
drag, startPoint x: 1177, startPoint y: 321, endPoint x: 1057, endPoint y: 298, distance: 122.2
click at [1427, 298] on div "1 Team Member Evergreen Commons/[GEOGRAPHIC_DATA][PERSON_NAME] Hiring Pool [DAT…" at bounding box center [1506, 374] width 158 height 288
click at [1434, 308] on span "Evergreen Commons/[GEOGRAPHIC_DATA][PERSON_NAME]" at bounding box center [1452, 374] width 37 height 180
click at [1434, 284] on span "Team Member" at bounding box center [1452, 257] width 37 height 54
click at [1068, 189] on div "Current Application" at bounding box center [1114, 181] width 103 height 16
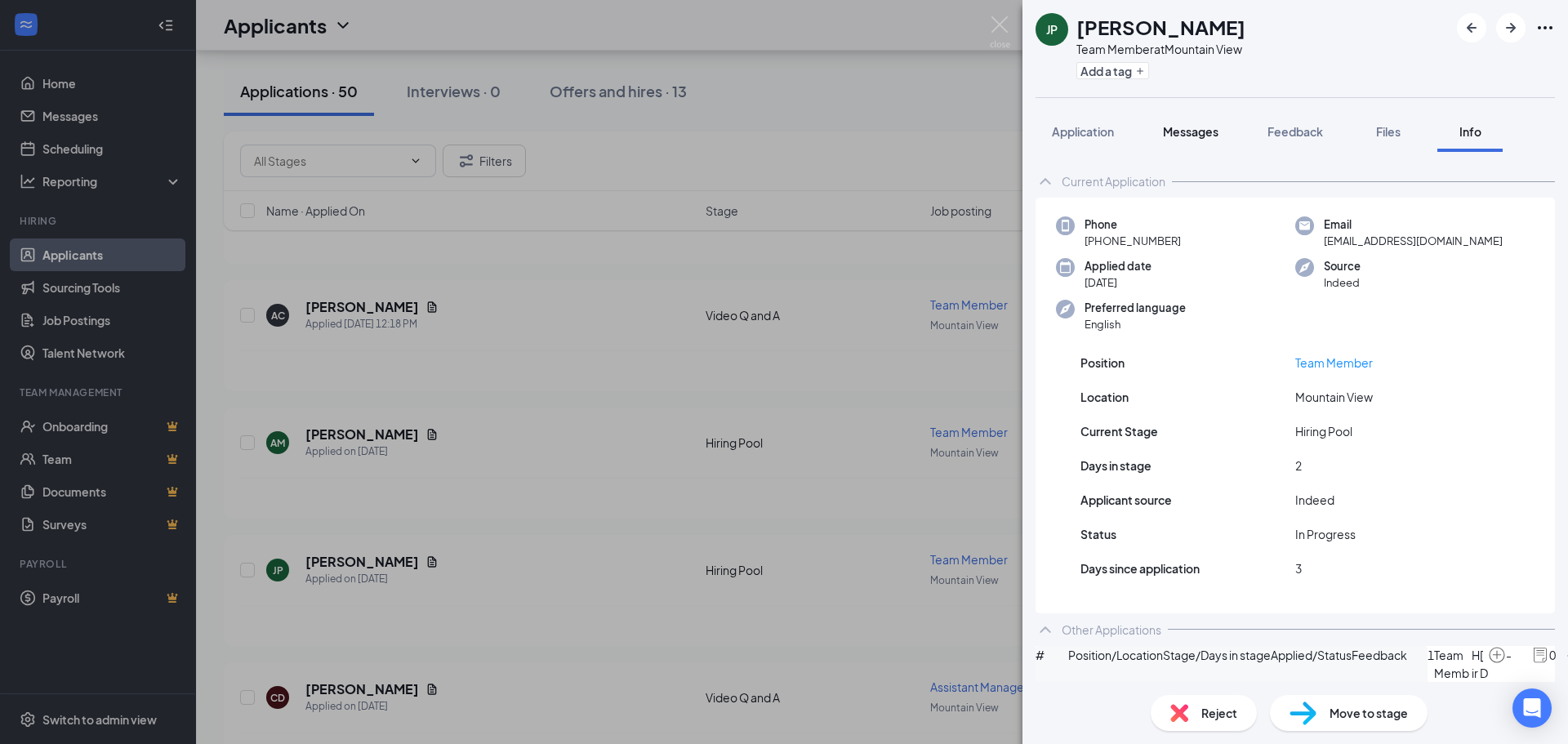
click at [1192, 143] on button "Messages" at bounding box center [1190, 131] width 88 height 41
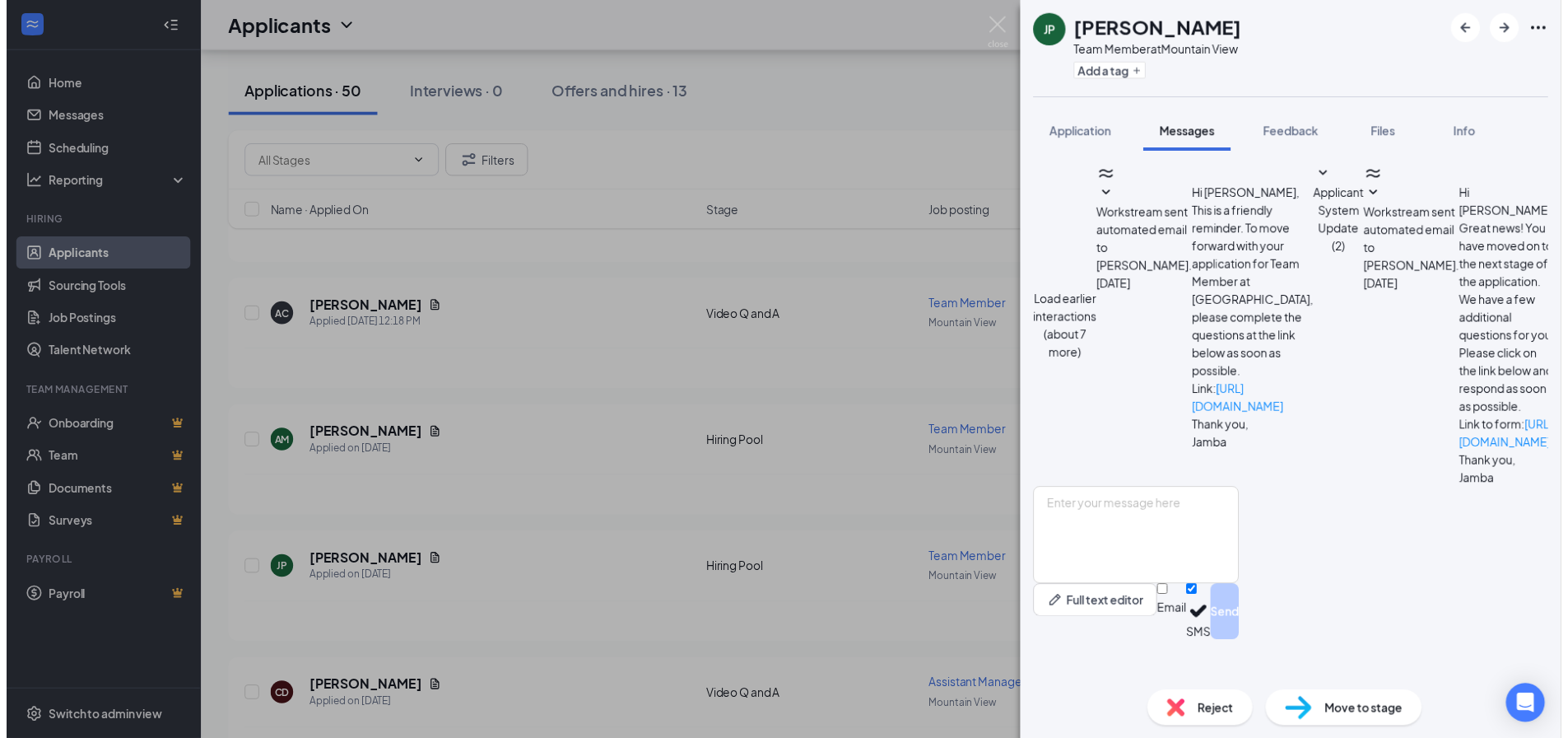
scroll to position [500, 0]
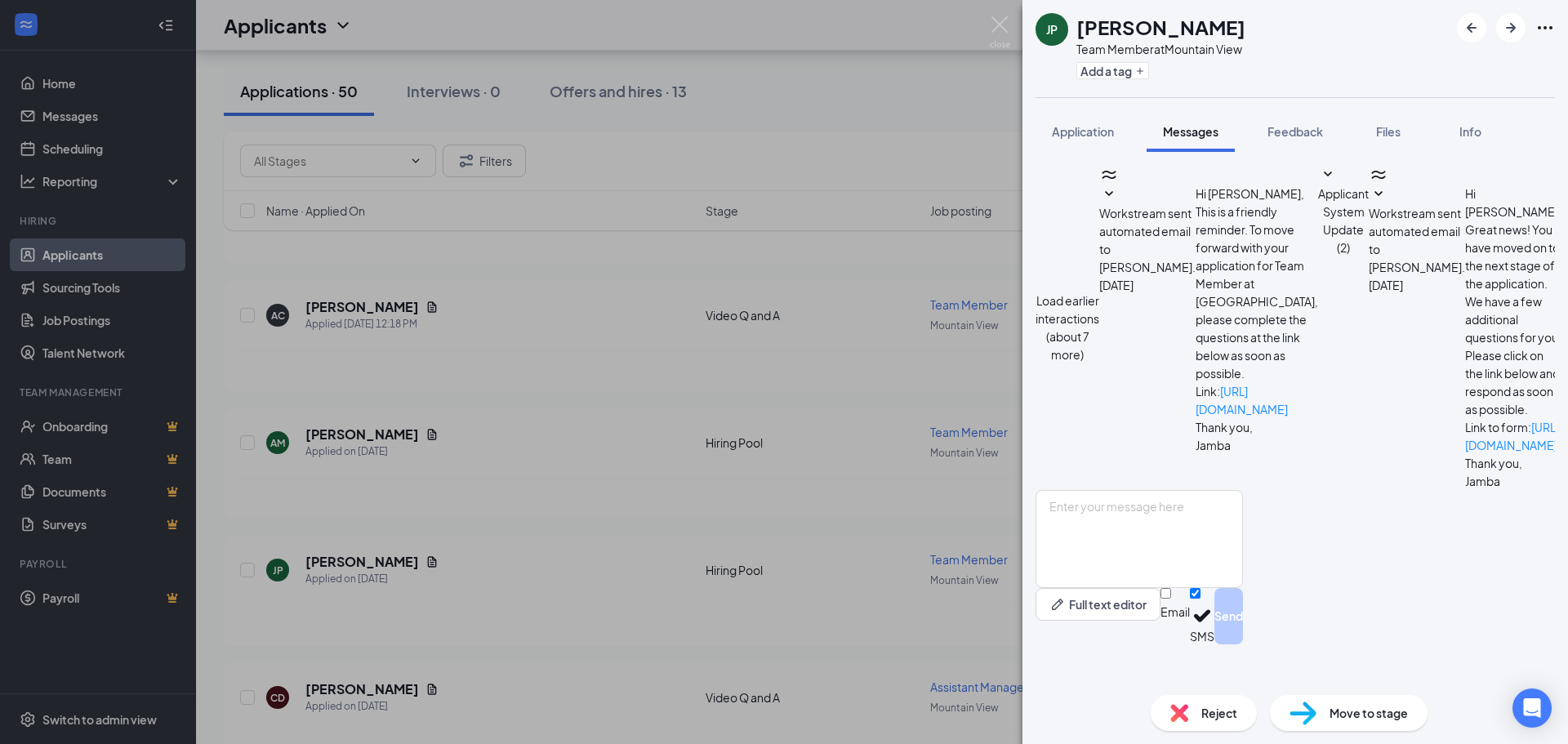
click at [803, 70] on div "JP [PERSON_NAME] Team Member at [GEOGRAPHIC_DATA] Add a tag Application Message…" at bounding box center [784, 372] width 1568 height 744
